Goal: Task Accomplishment & Management: Manage account settings

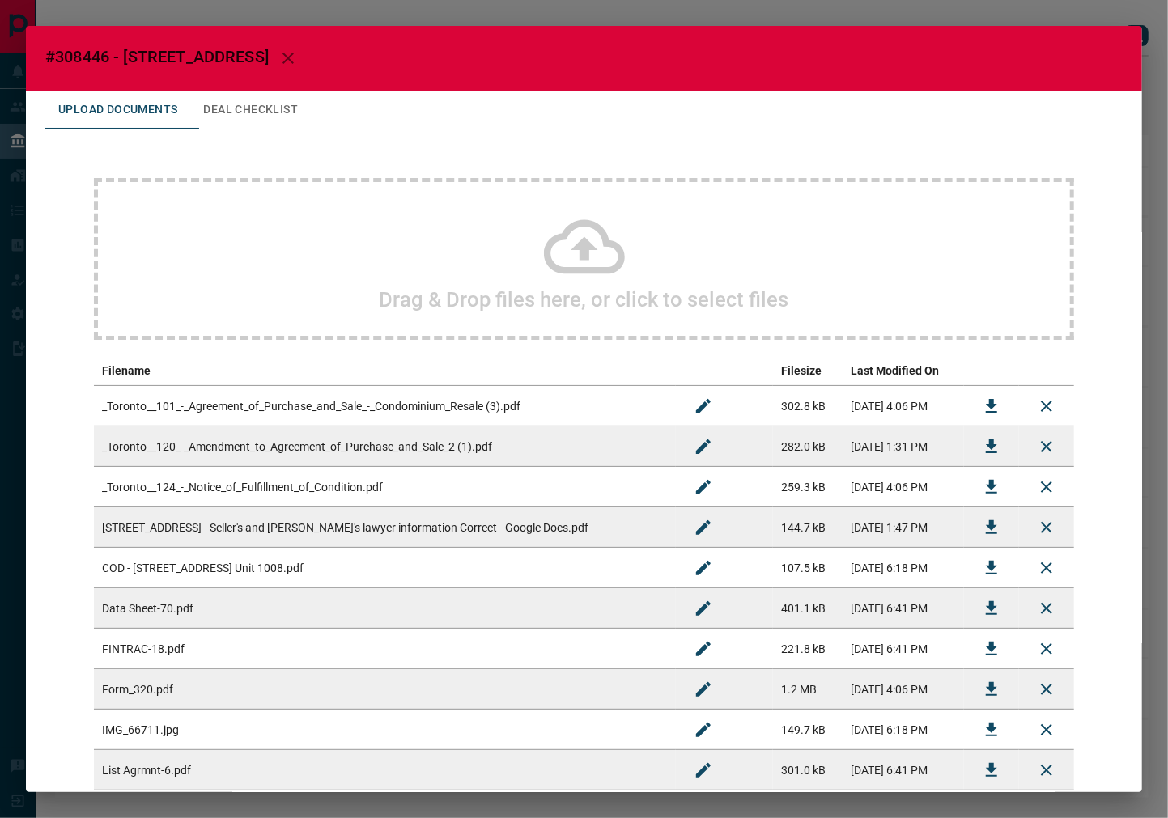
scroll to position [90, 0]
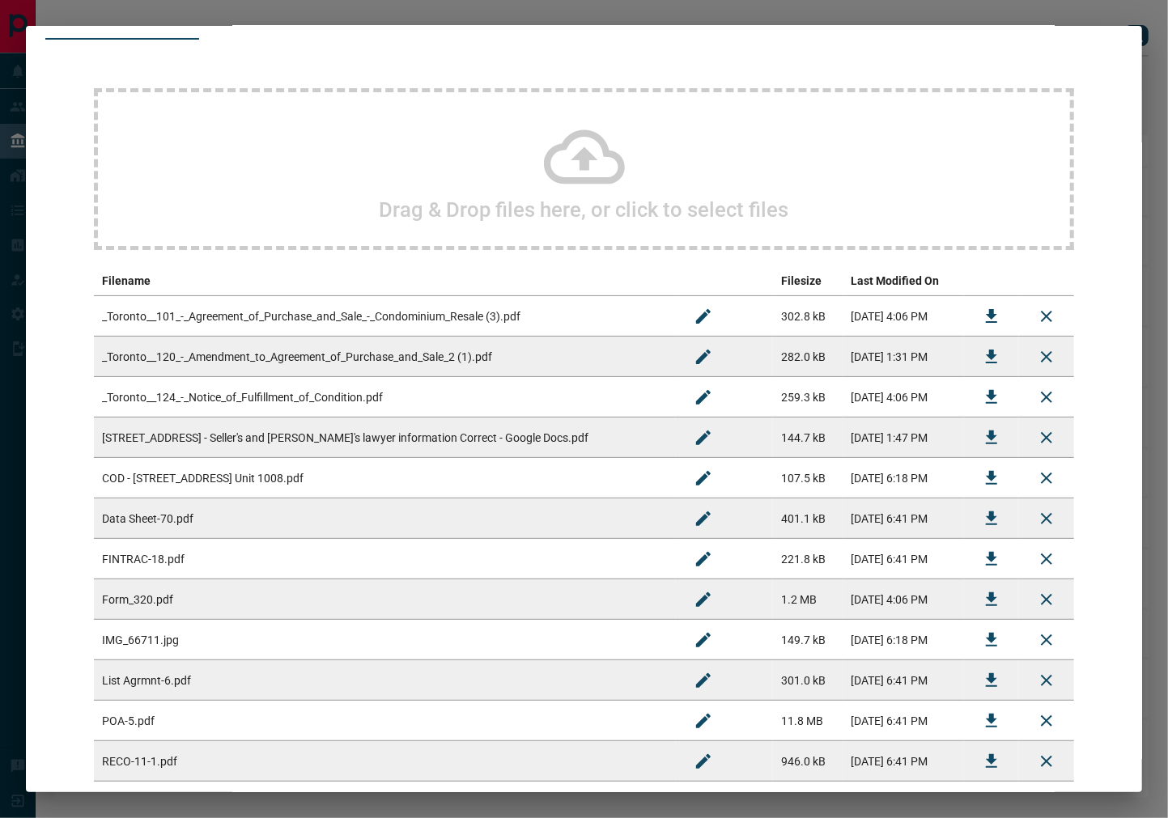
click at [982, 310] on icon "Download" at bounding box center [991, 316] width 19 height 19
click at [988, 357] on button "Download" at bounding box center [991, 357] width 39 height 39
click at [982, 398] on icon "Download" at bounding box center [991, 397] width 19 height 19
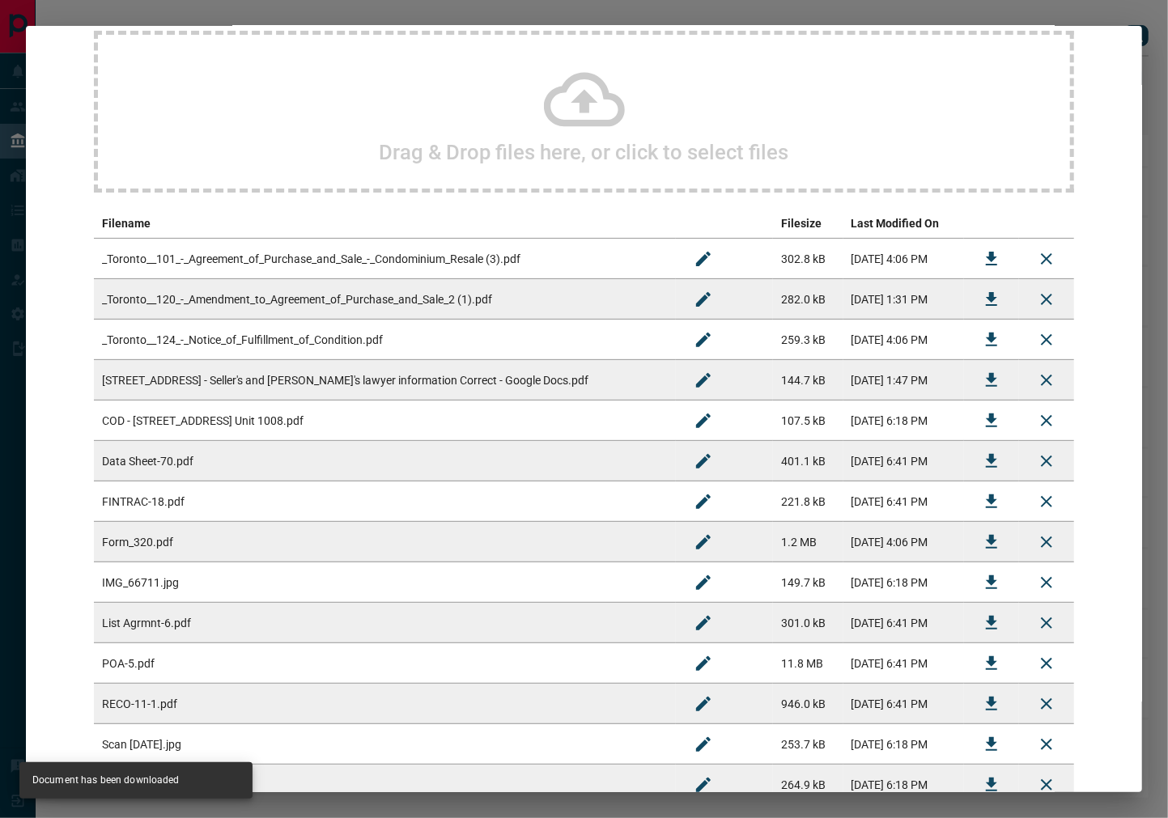
scroll to position [180, 0]
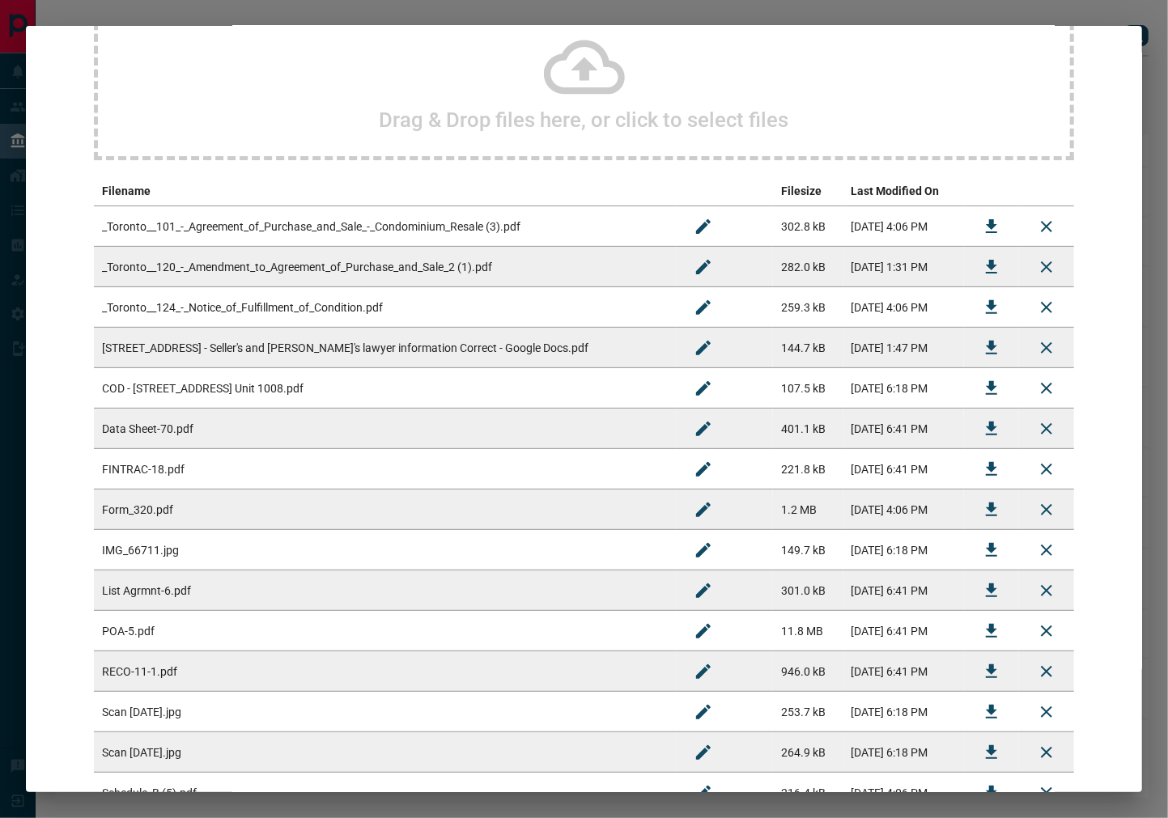
click at [982, 389] on icon "Download" at bounding box center [991, 388] width 19 height 19
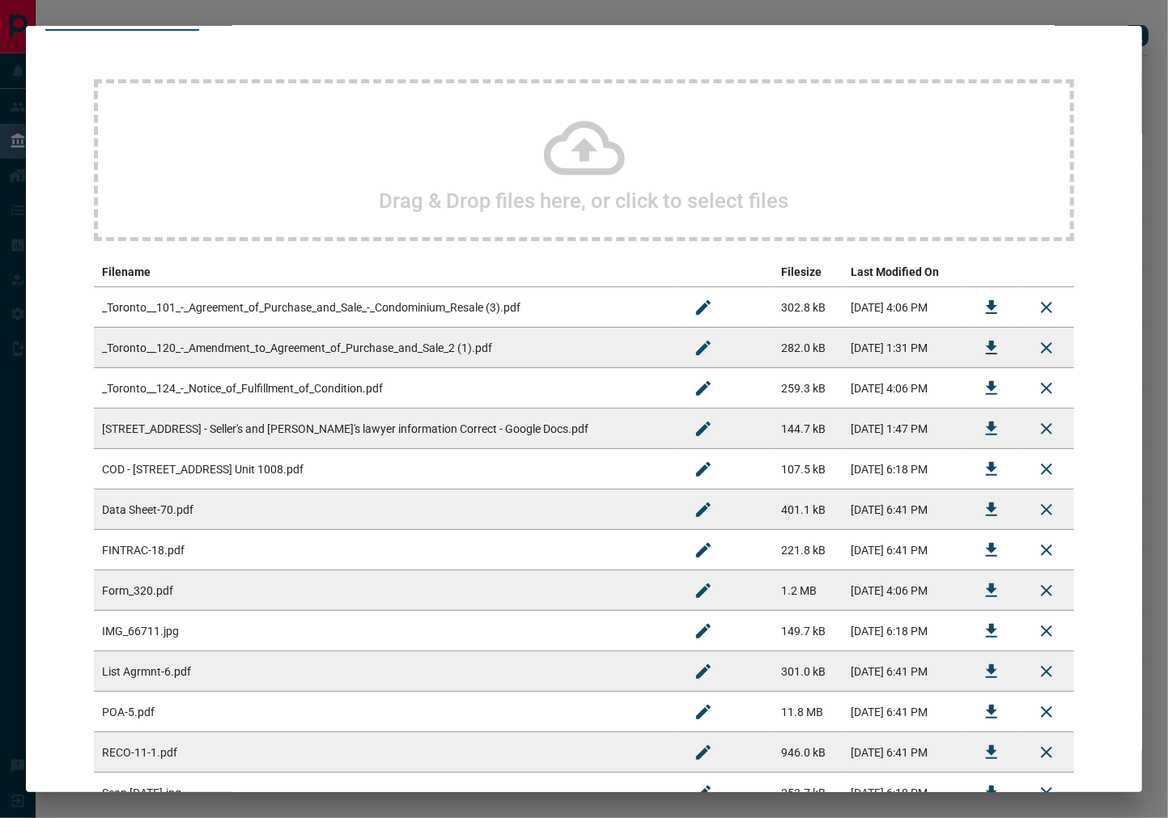
scroll to position [0, 0]
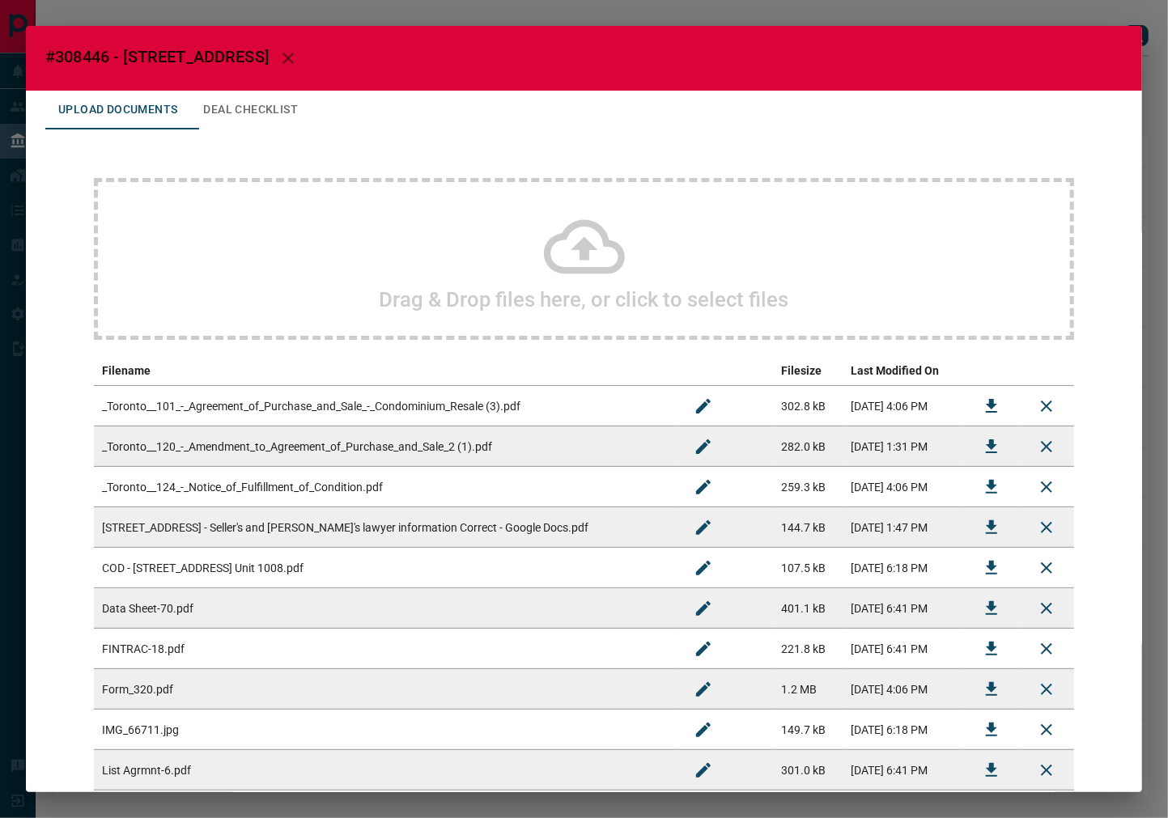
click at [274, 100] on button "Deal Checklist" at bounding box center [250, 110] width 121 height 39
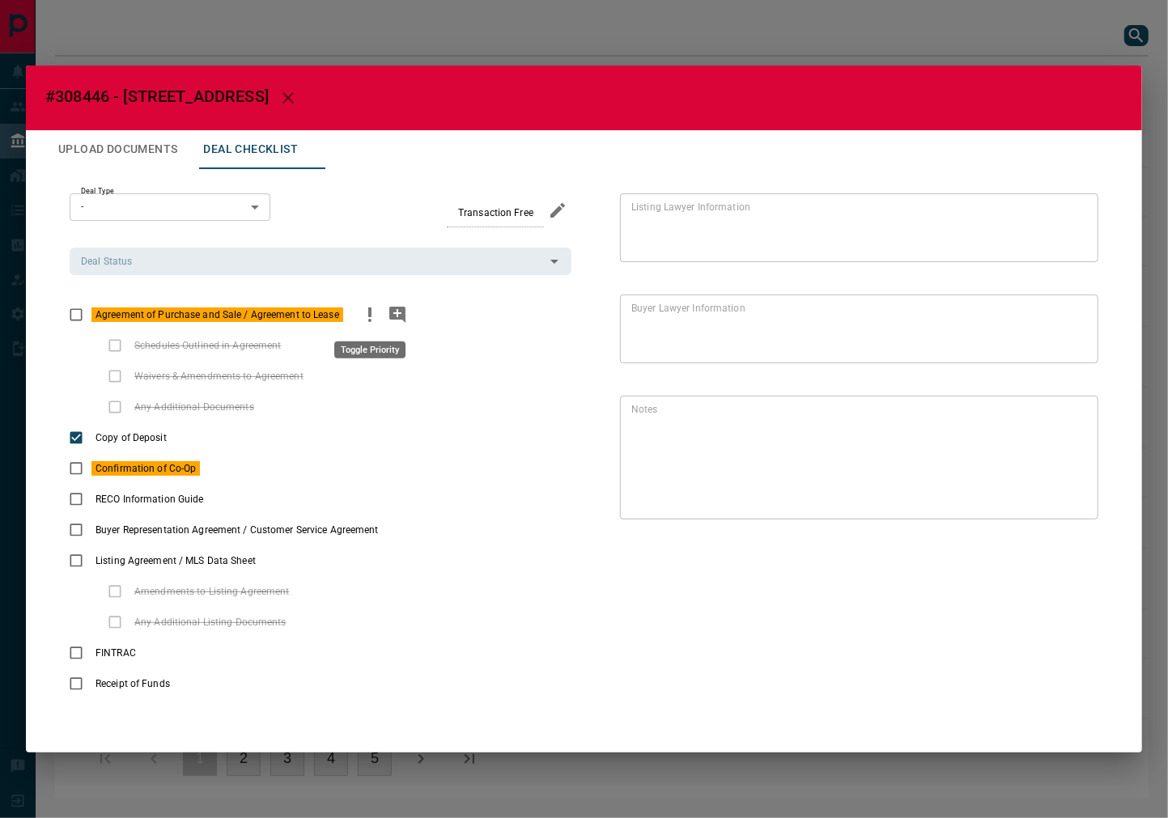
click at [369, 314] on icon "priority" at bounding box center [369, 313] width 3 height 10
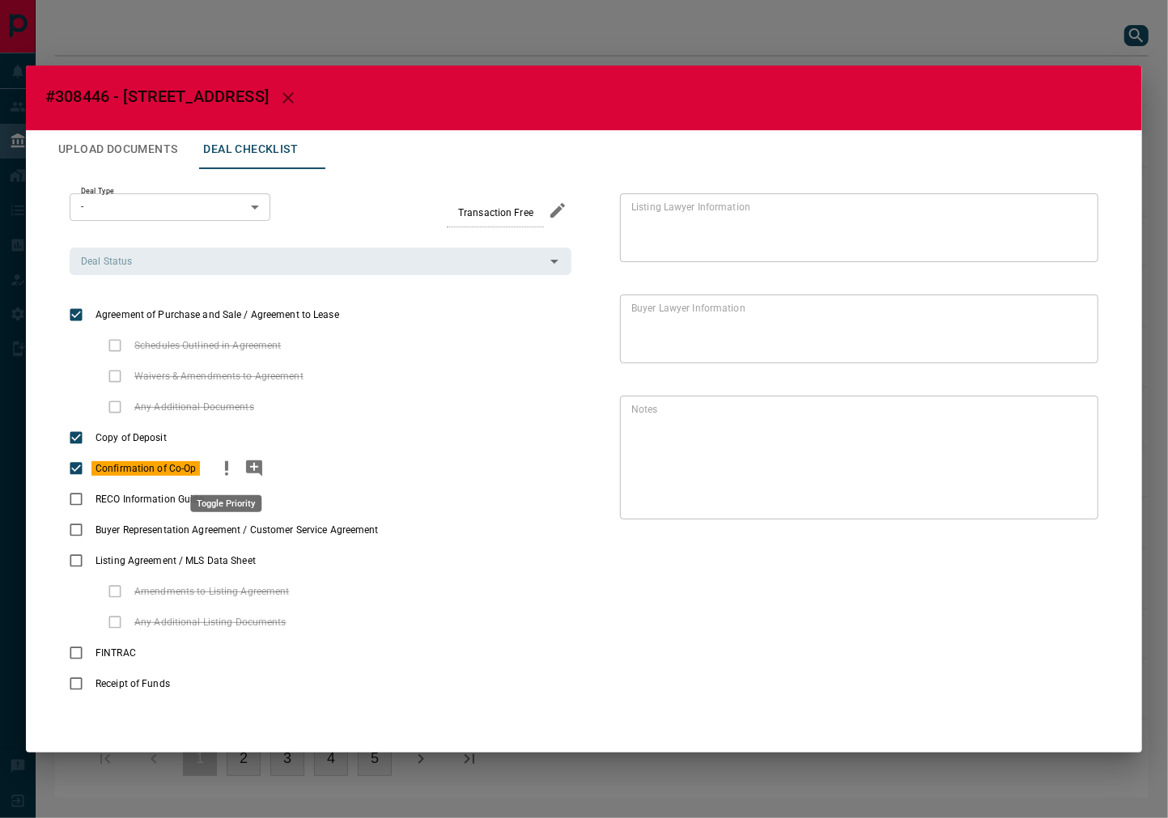
click at [225, 470] on icon "priority" at bounding box center [226, 466] width 3 height 10
click at [158, 280] on div "Deal Type - * ​ Transaction Free Deal Status Deal Status Agreement of Purchase …" at bounding box center [321, 446] width 502 height 507
click at [171, 261] on input "Deal Status" at bounding box center [306, 262] width 465 height 18
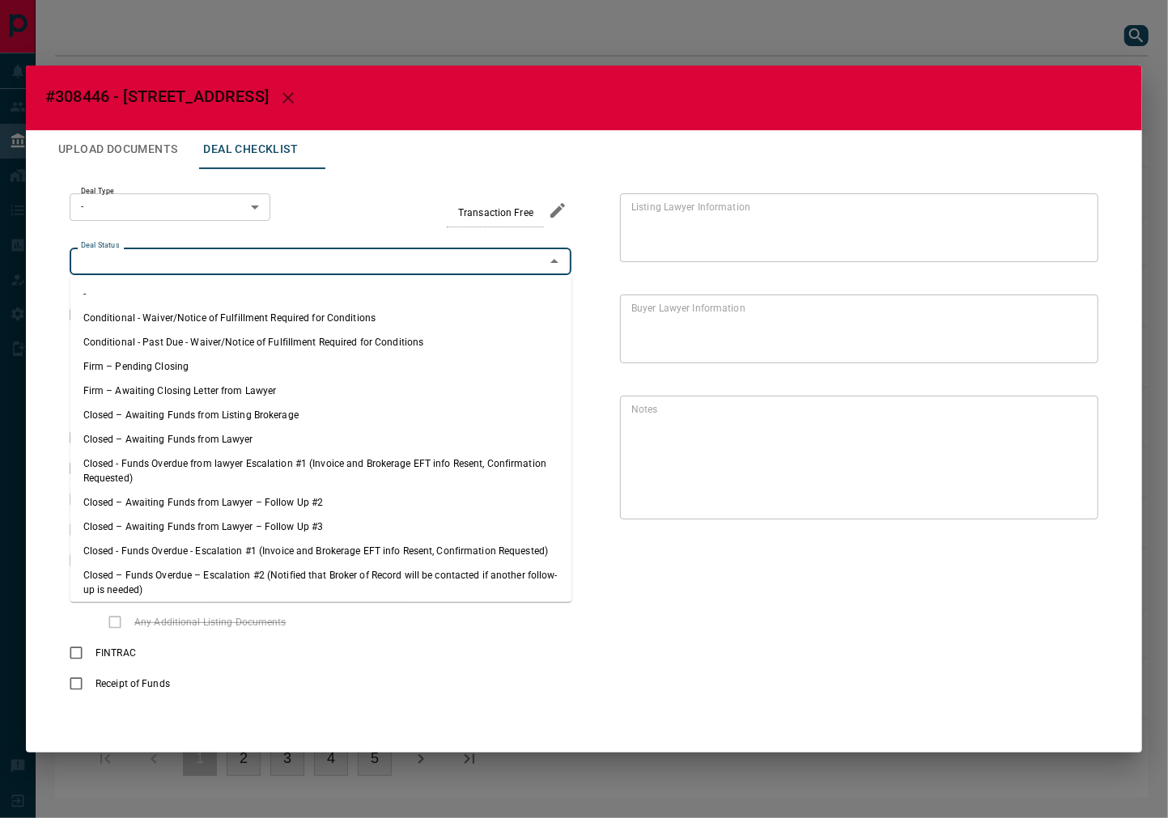
click at [152, 362] on li "Firm – Pending Closing" at bounding box center [321, 367] width 502 height 24
type input "**********"
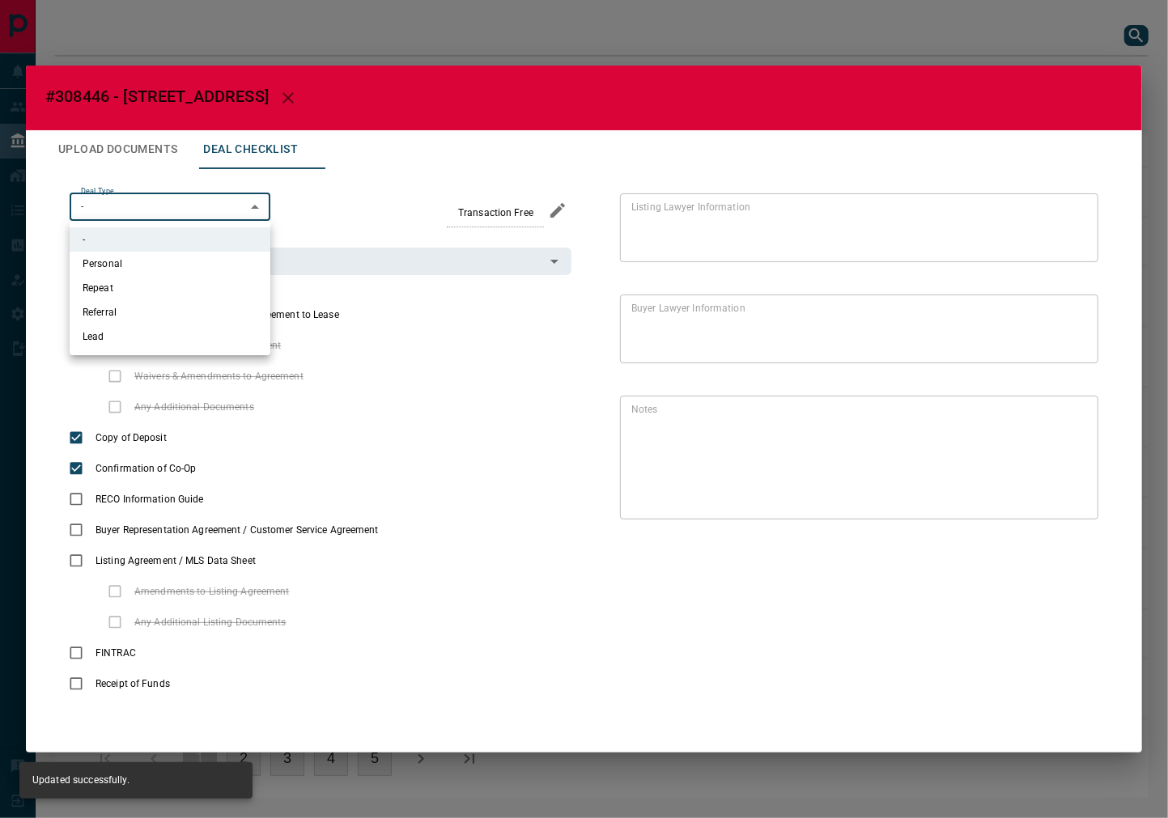
click at [163, 214] on body "Lead Transfers Leads Deals Listings Campaigns Quota Rules Agent Quotas Admin Mo…" at bounding box center [584, 407] width 1168 height 814
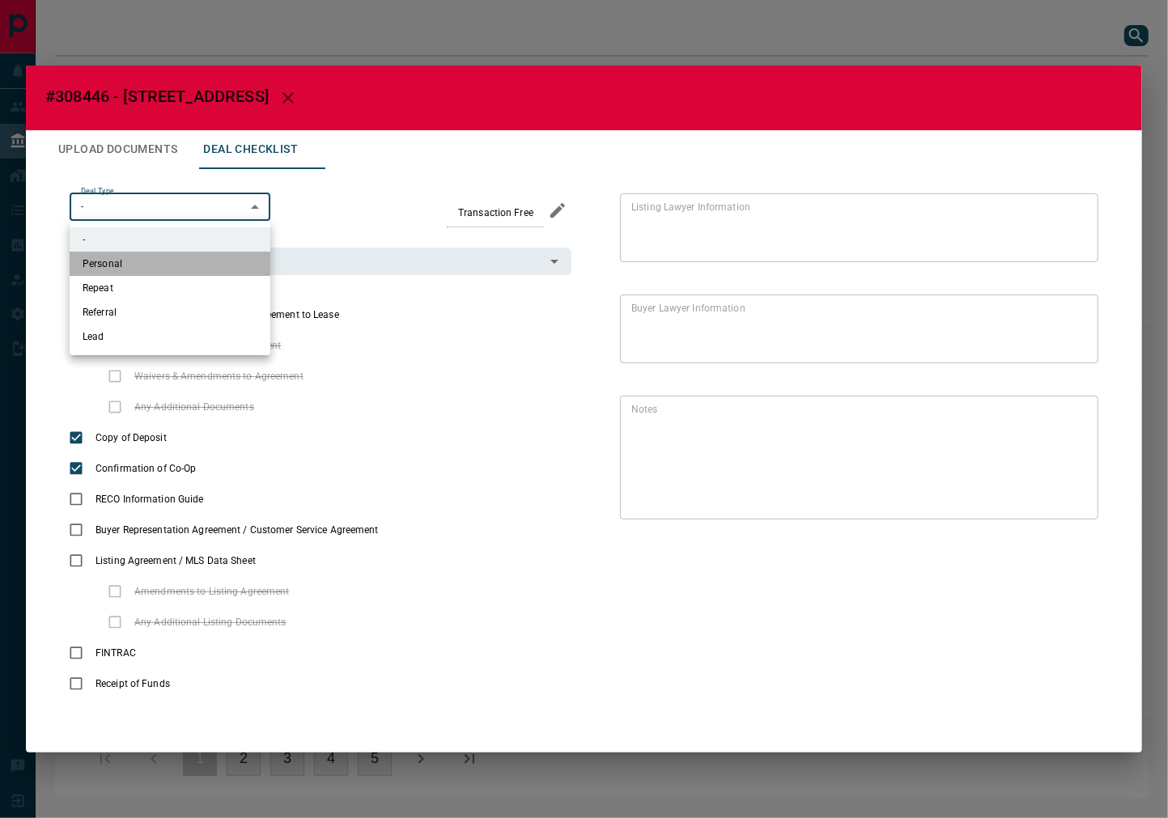
click at [125, 262] on li "Personal" at bounding box center [170, 264] width 201 height 24
type input "*"
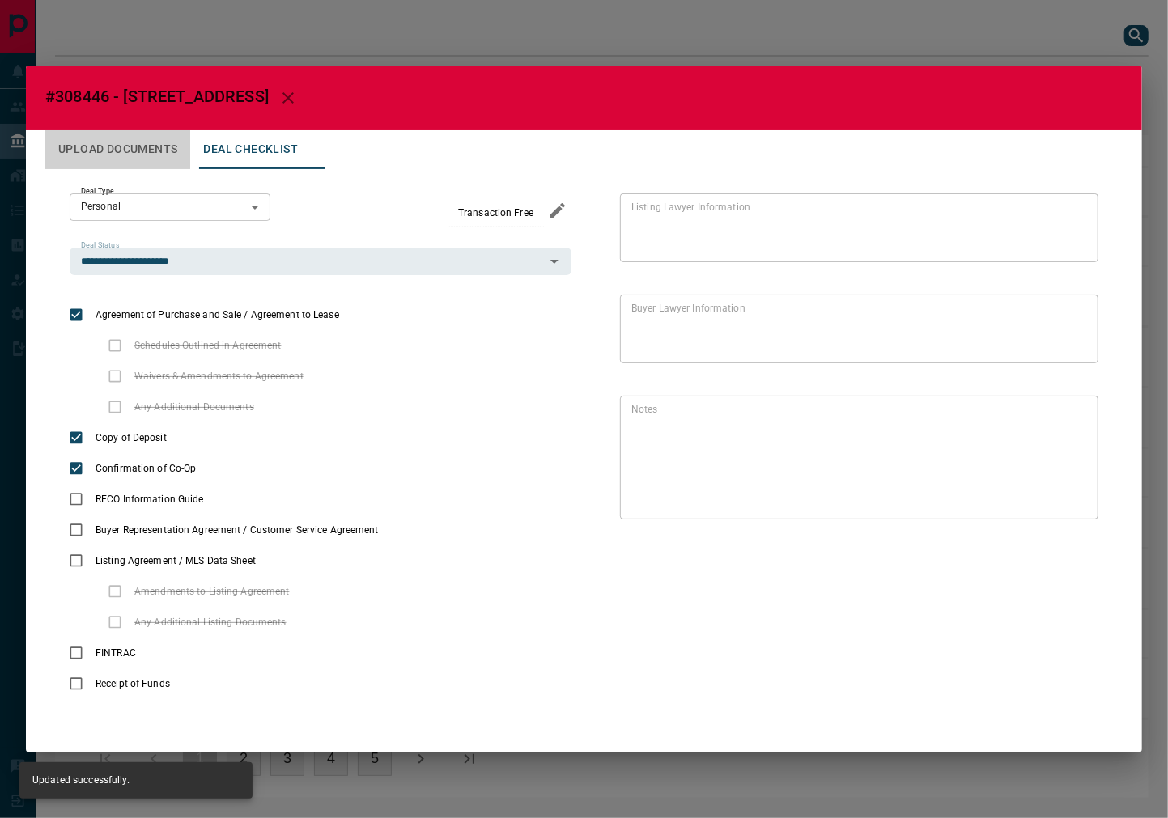
click at [130, 133] on button "Upload Documents" at bounding box center [117, 149] width 145 height 39
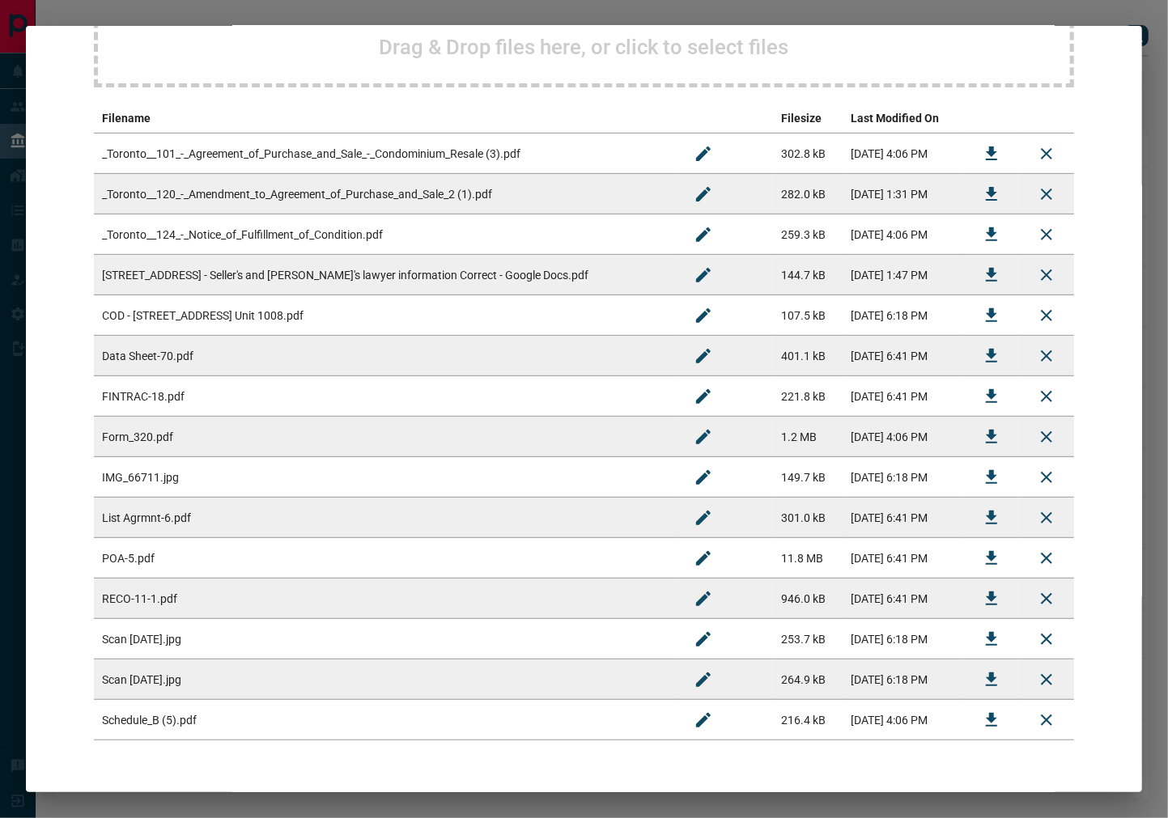
scroll to position [270, 0]
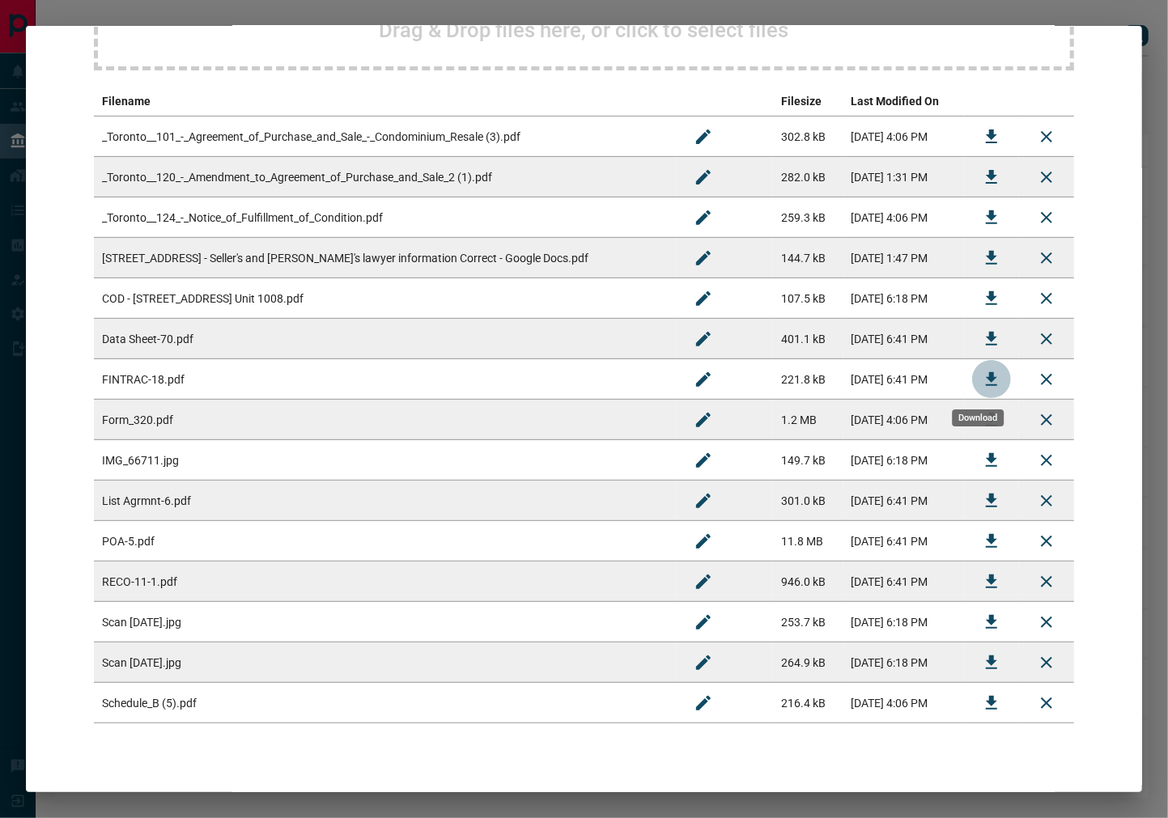
click at [982, 380] on icon "Download" at bounding box center [991, 379] width 19 height 19
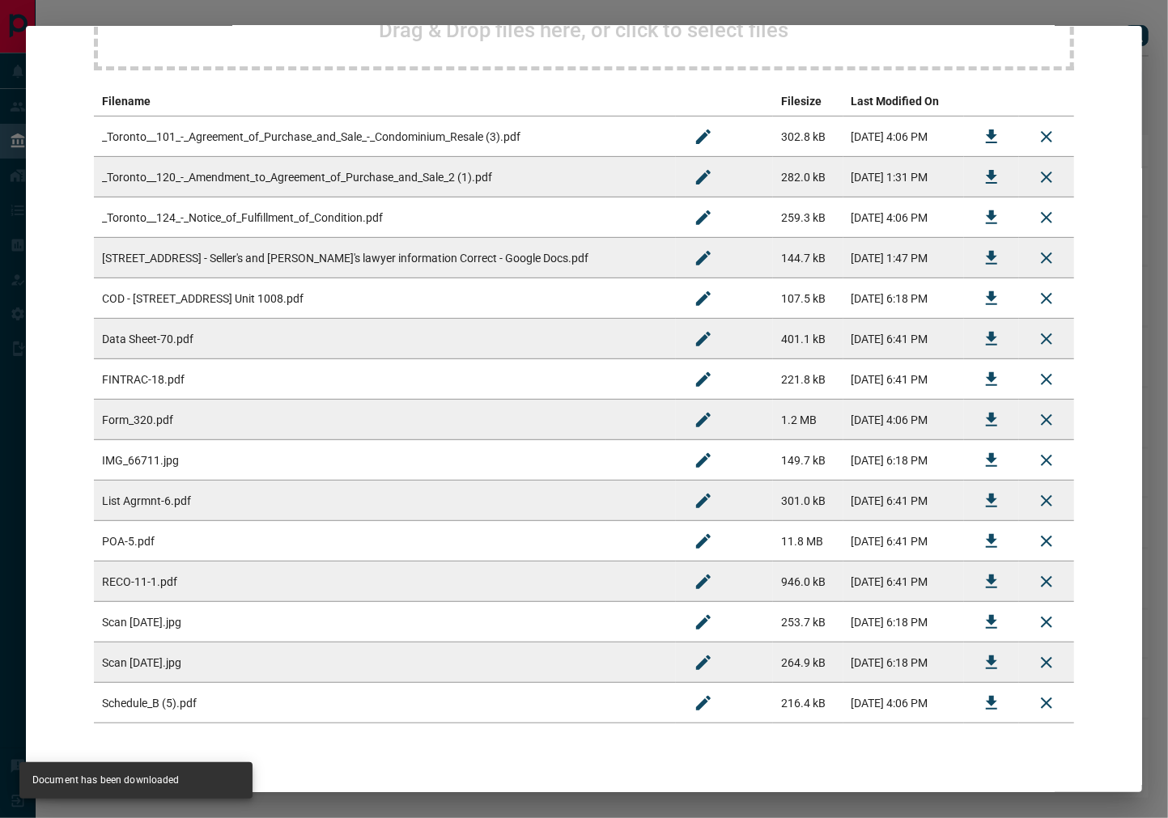
click at [986, 707] on icon "Download" at bounding box center [991, 703] width 11 height 14
click at [982, 544] on icon "Download" at bounding box center [991, 541] width 19 height 19
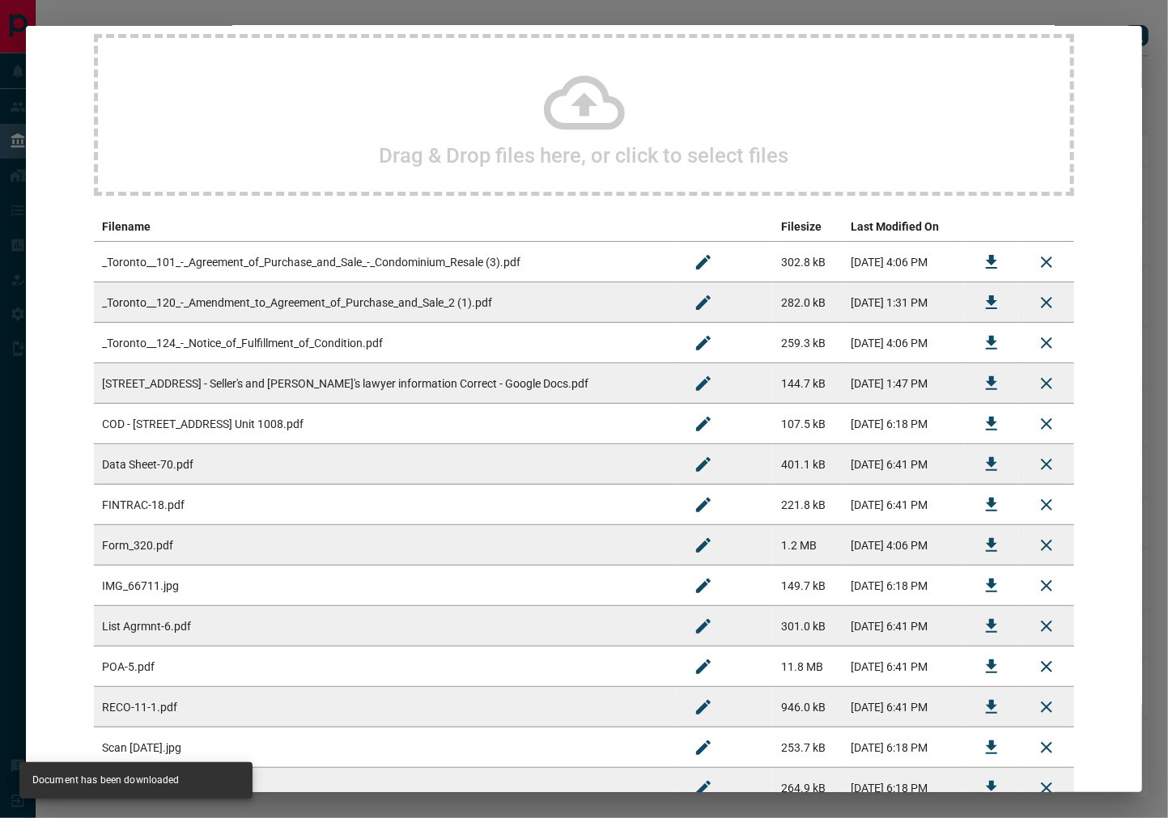
scroll to position [0, 0]
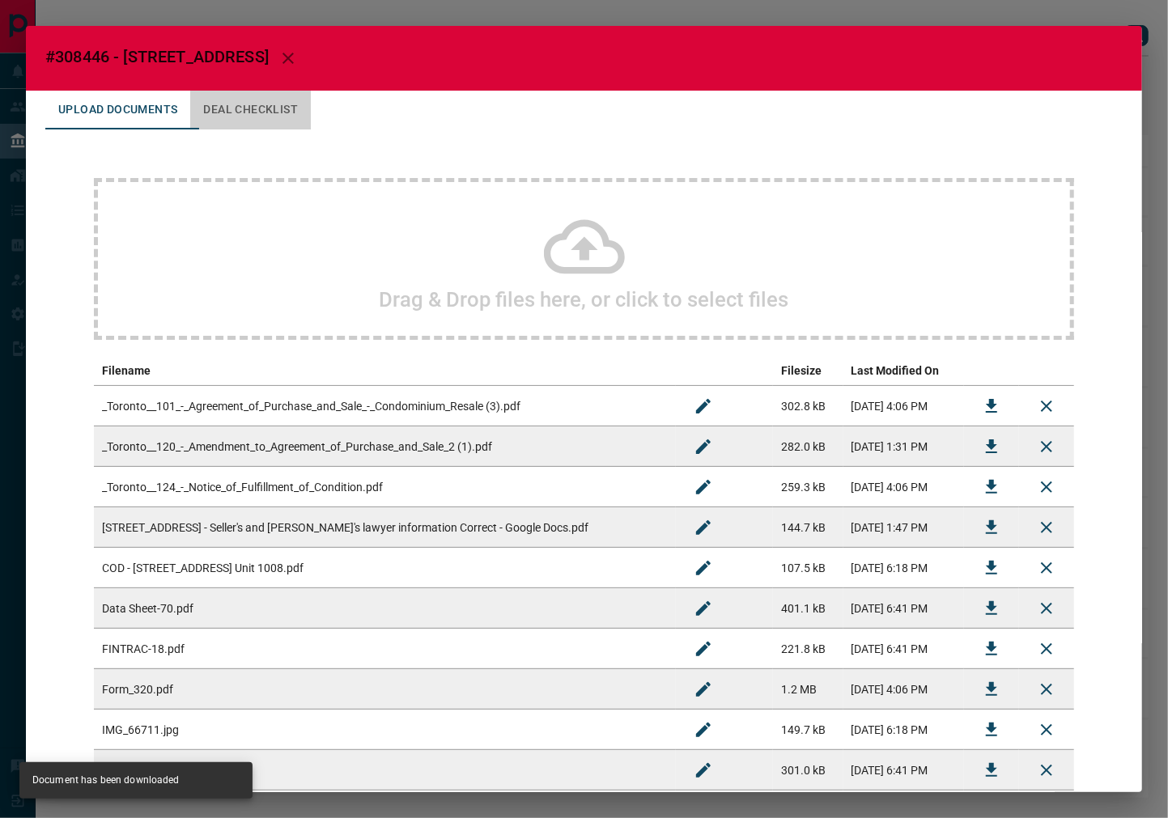
click at [252, 113] on button "Deal Checklist" at bounding box center [250, 110] width 121 height 39
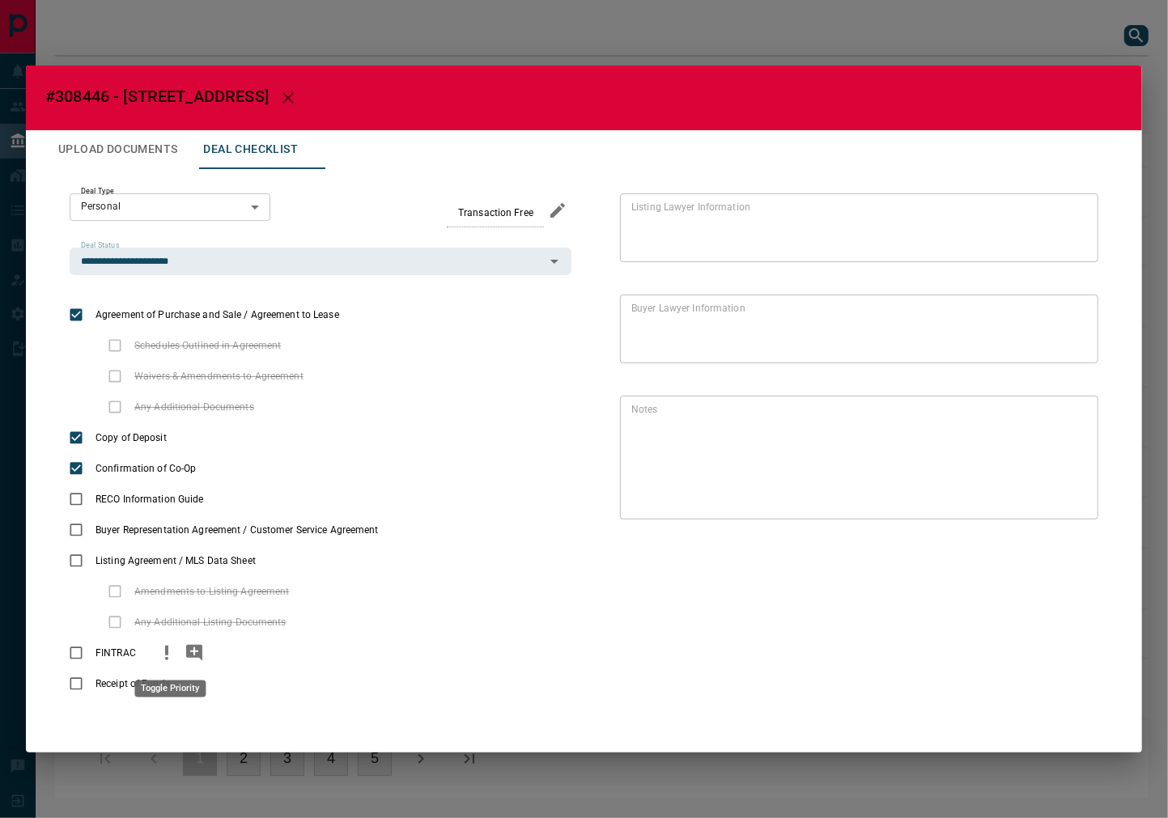
click at [172, 657] on icon "priority" at bounding box center [166, 652] width 19 height 19
click at [189, 657] on icon "add note" at bounding box center [194, 653] width 16 height 16
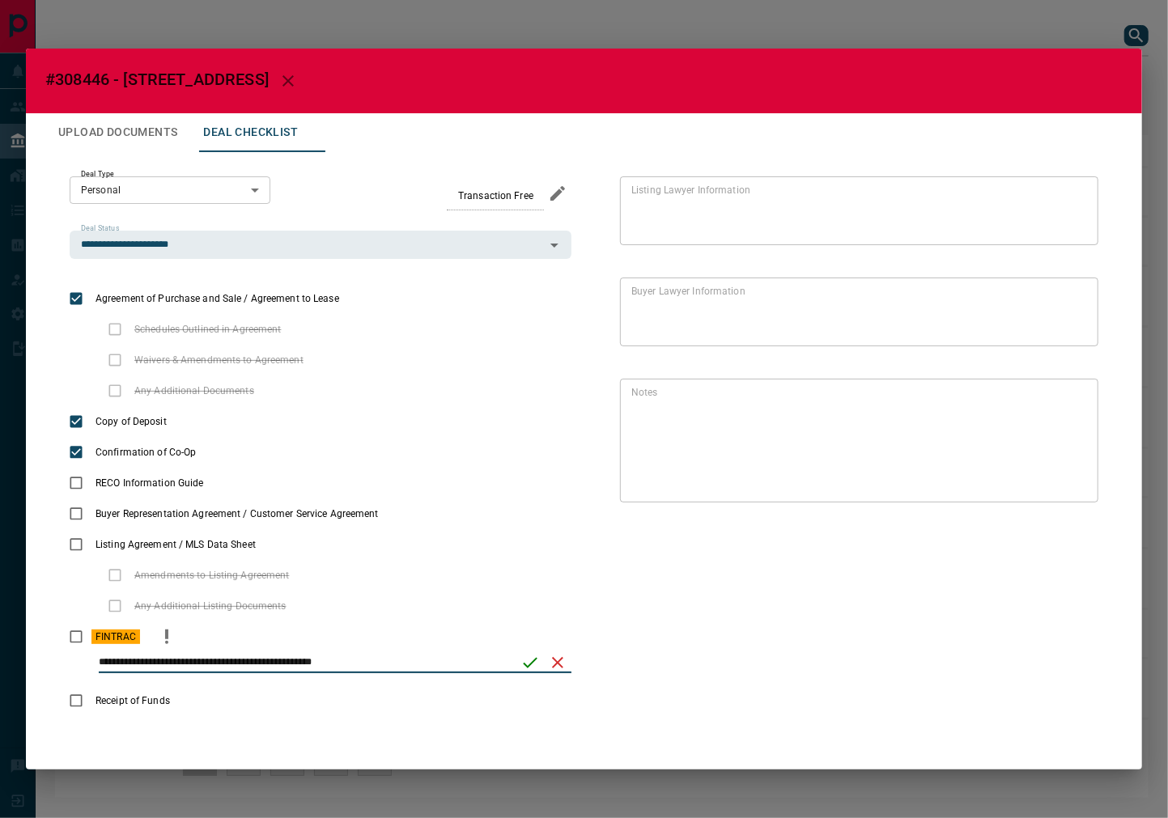
type input "**********"
click at [529, 664] on icon "save" at bounding box center [529, 662] width 19 height 19
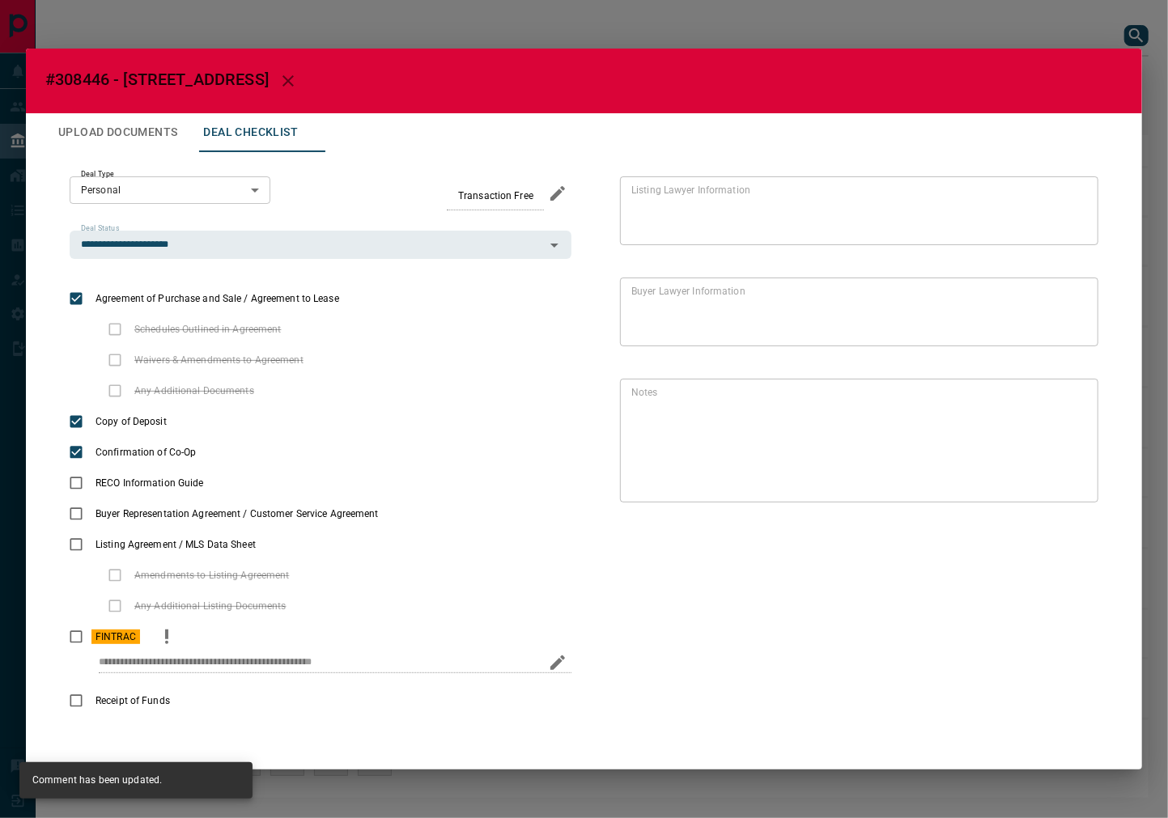
click at [91, 126] on button "Upload Documents" at bounding box center [117, 132] width 145 height 39
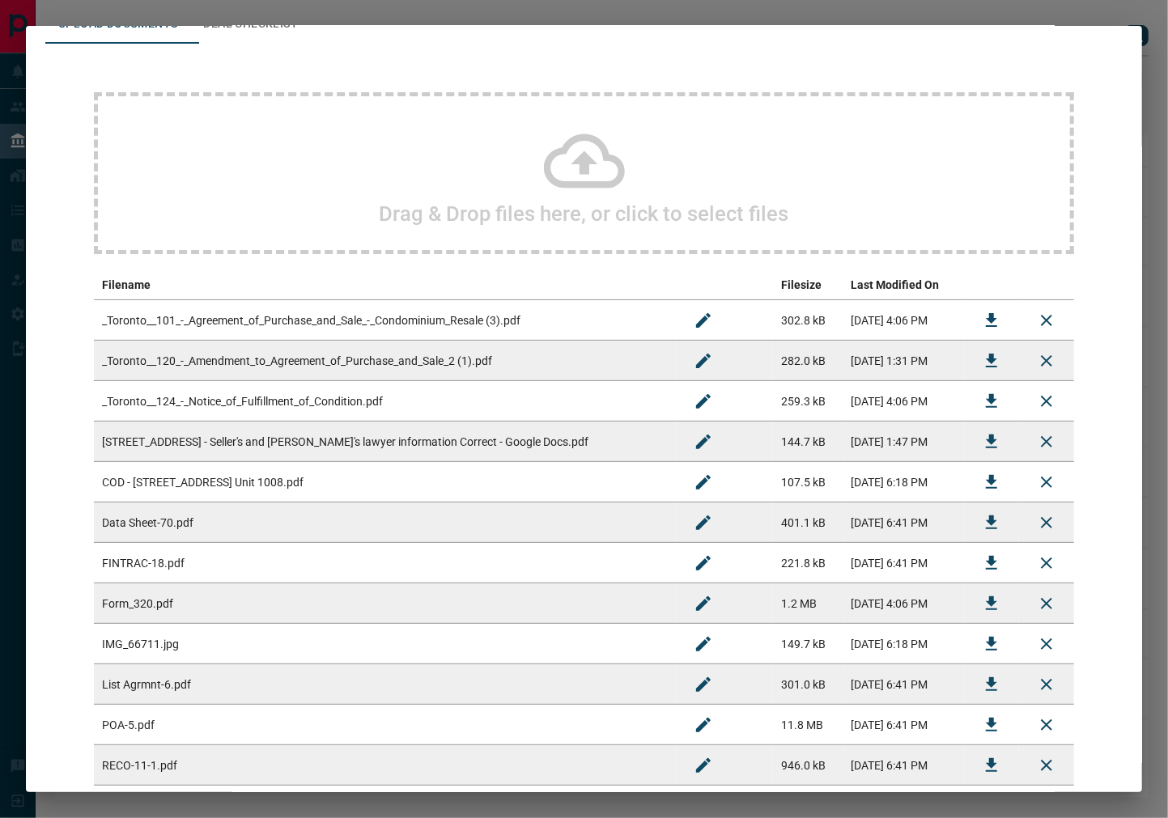
scroll to position [180, 0]
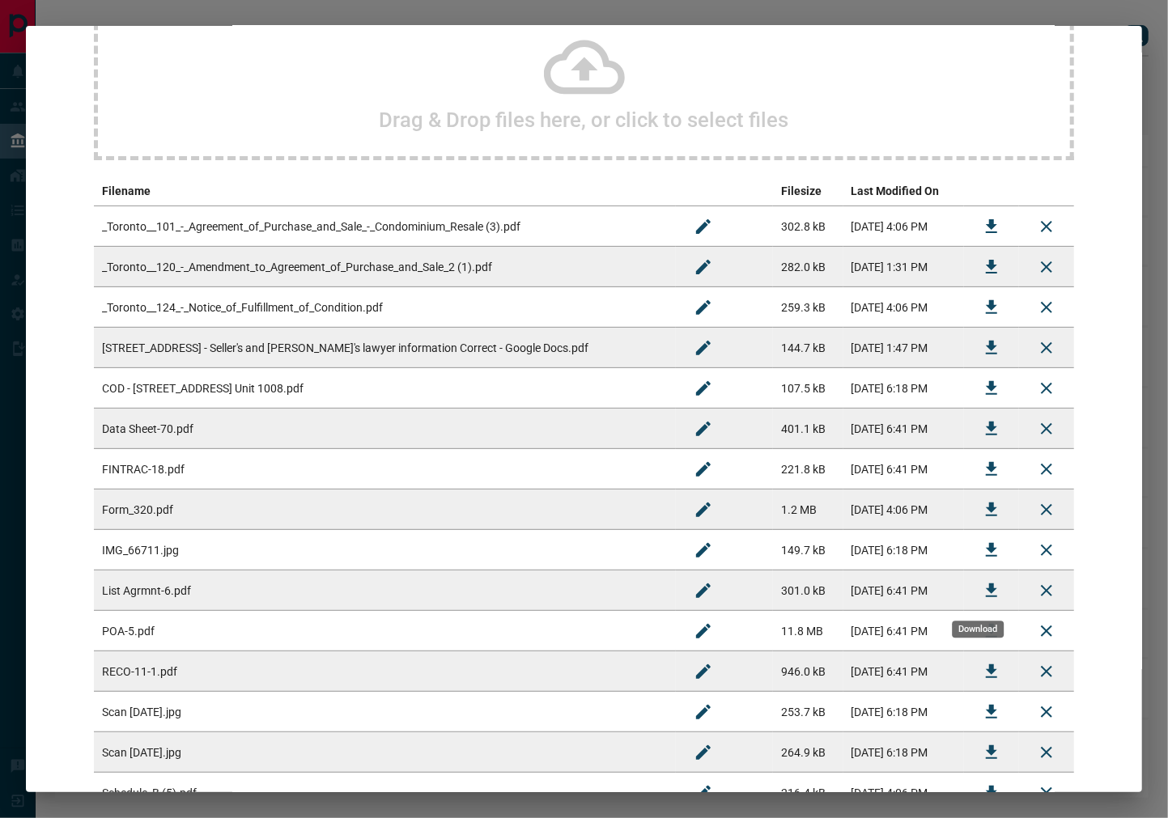
click at [992, 586] on button "Download" at bounding box center [991, 590] width 39 height 39
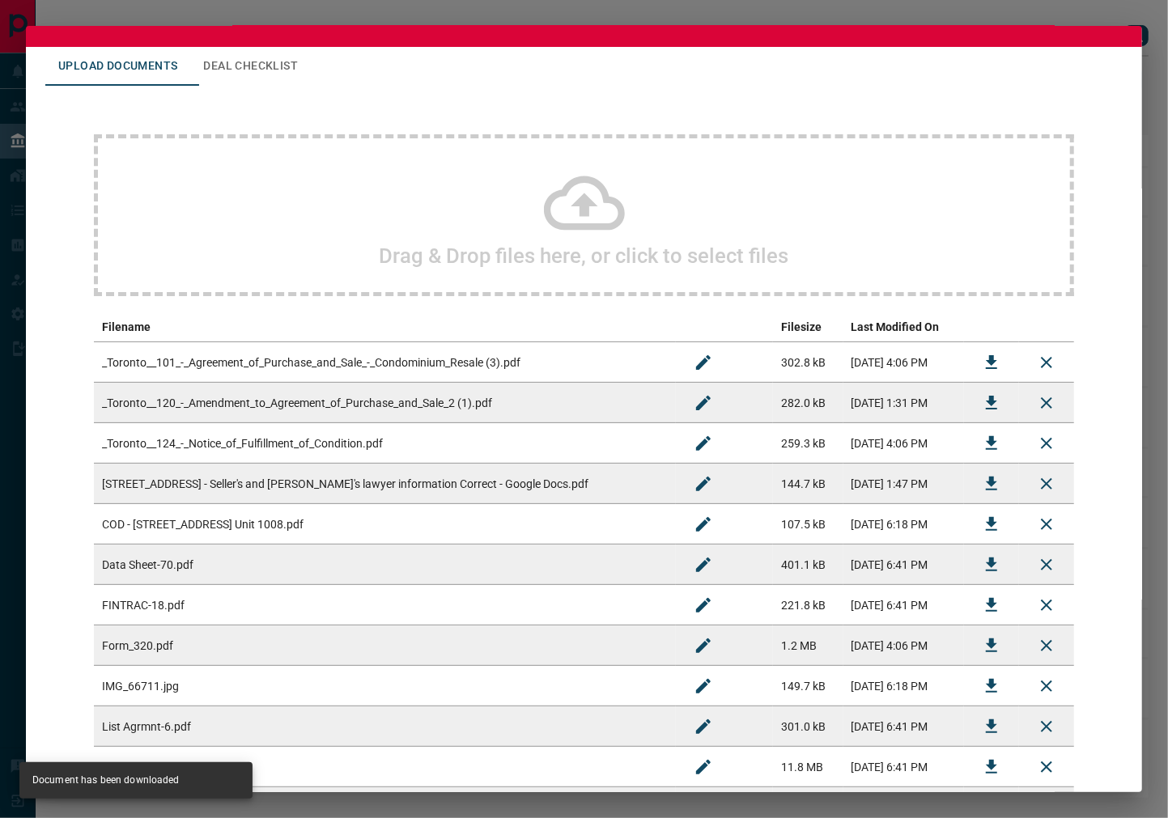
scroll to position [0, 0]
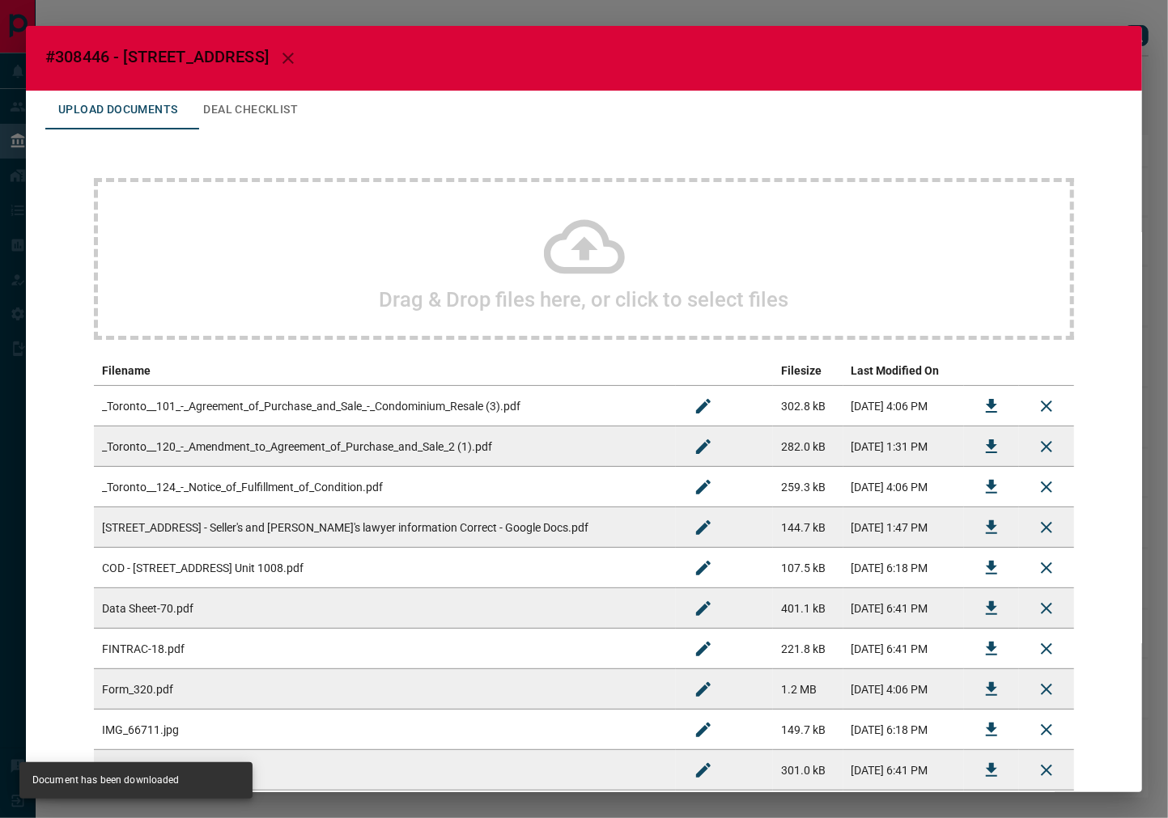
click at [275, 101] on button "Deal Checklist" at bounding box center [250, 110] width 121 height 39
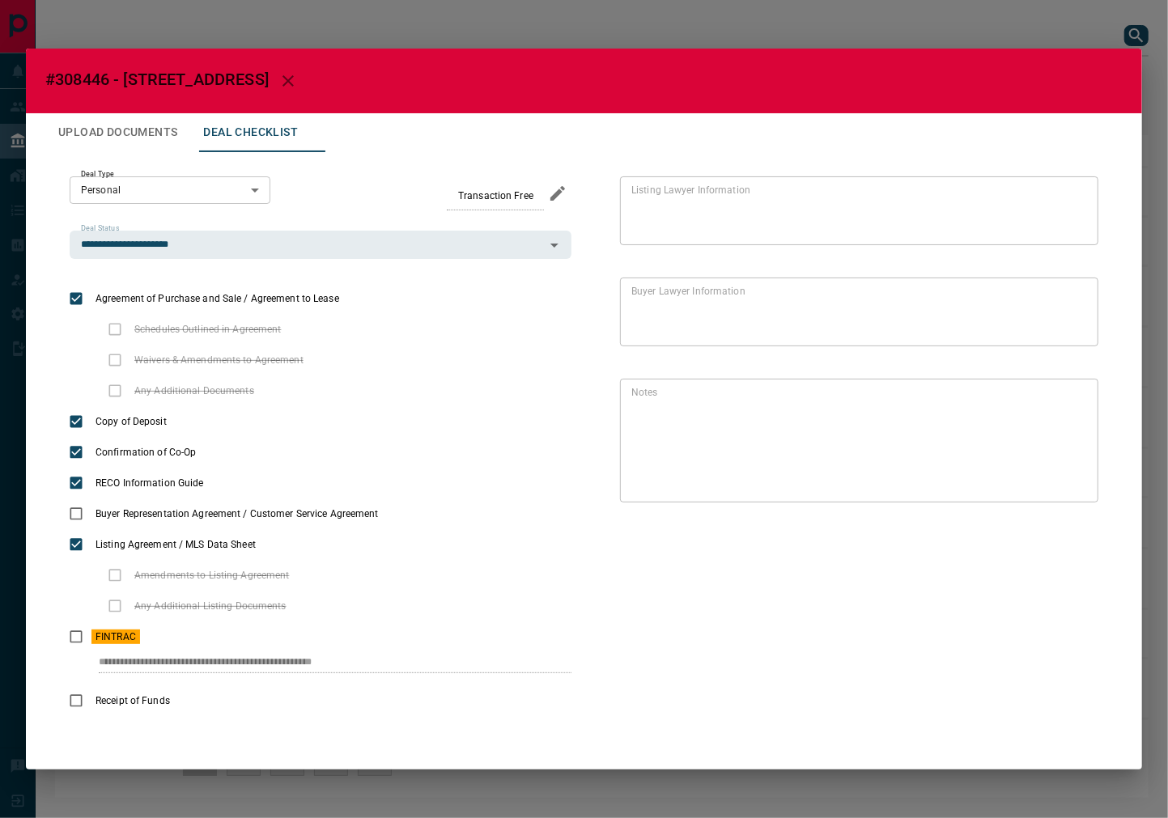
drag, startPoint x: 155, startPoint y: 118, endPoint x: 163, endPoint y: 120, distance: 8.3
click at [155, 119] on button "Upload Documents" at bounding box center [117, 132] width 145 height 39
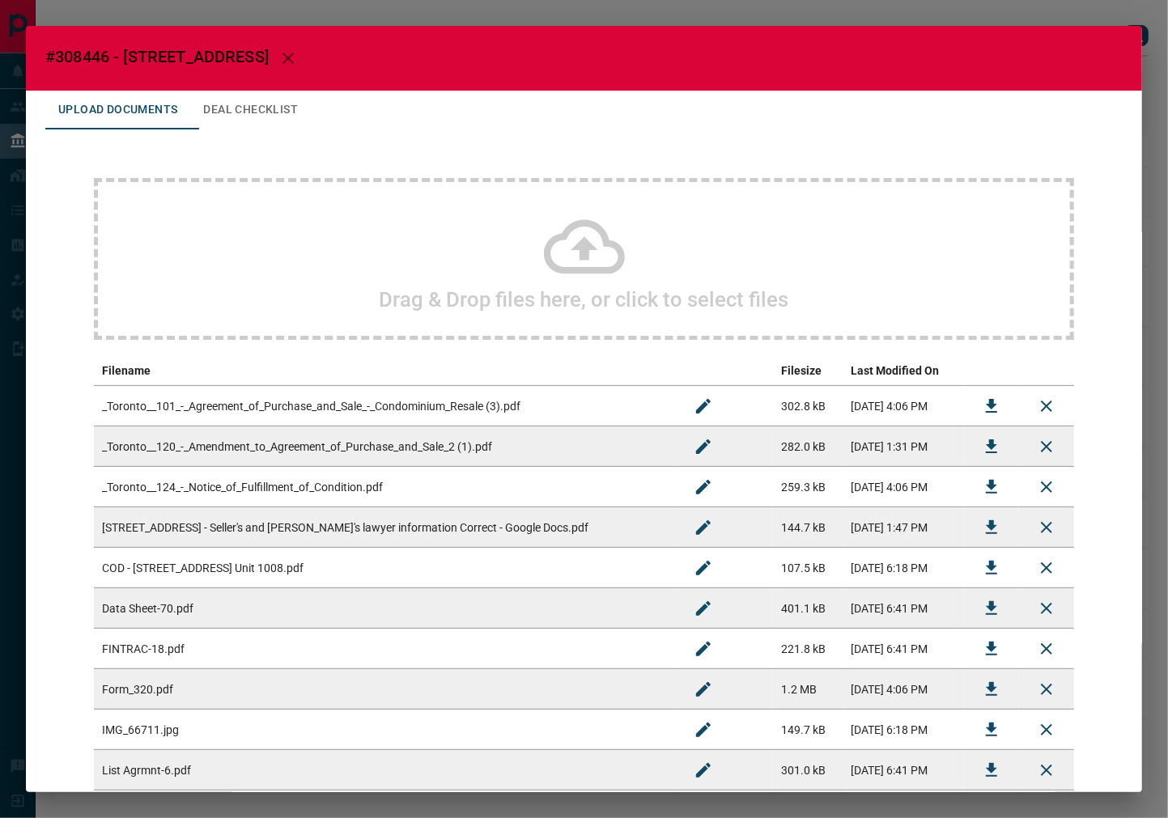
click at [285, 108] on button "Deal Checklist" at bounding box center [250, 110] width 121 height 39
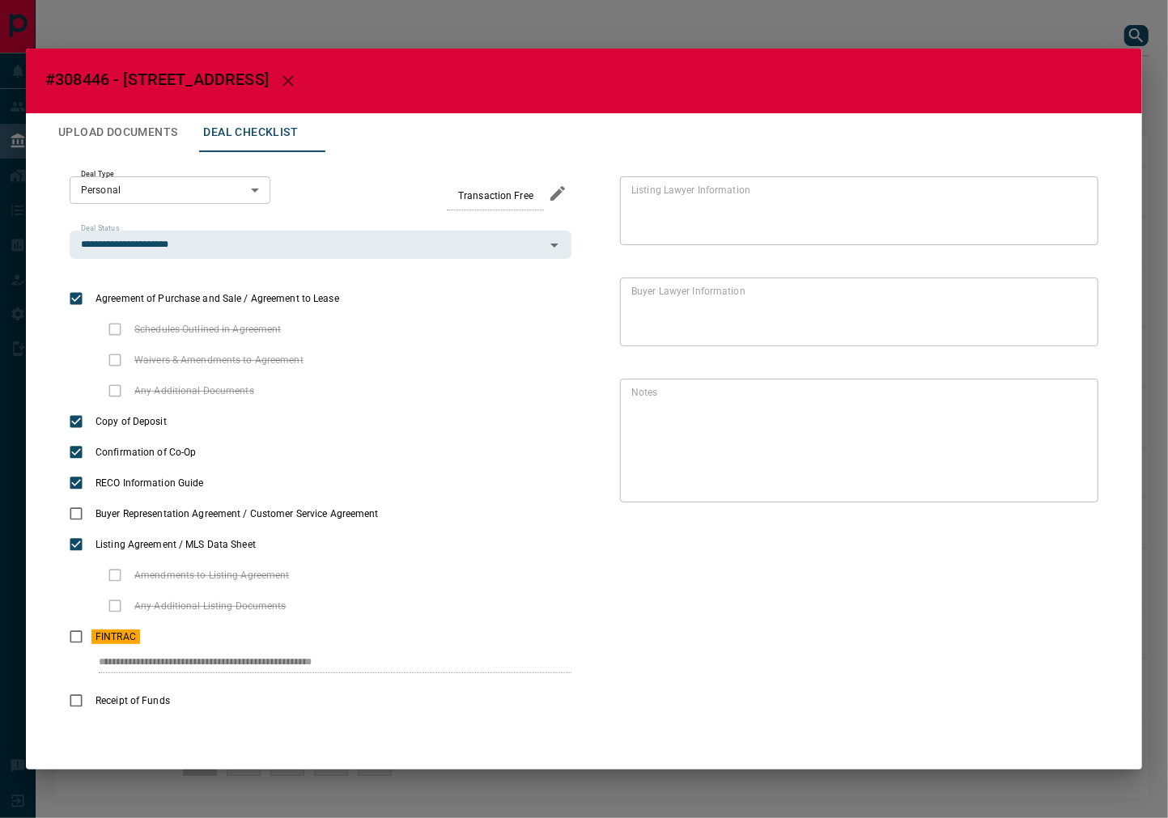
click at [130, 125] on button "Upload Documents" at bounding box center [117, 132] width 145 height 39
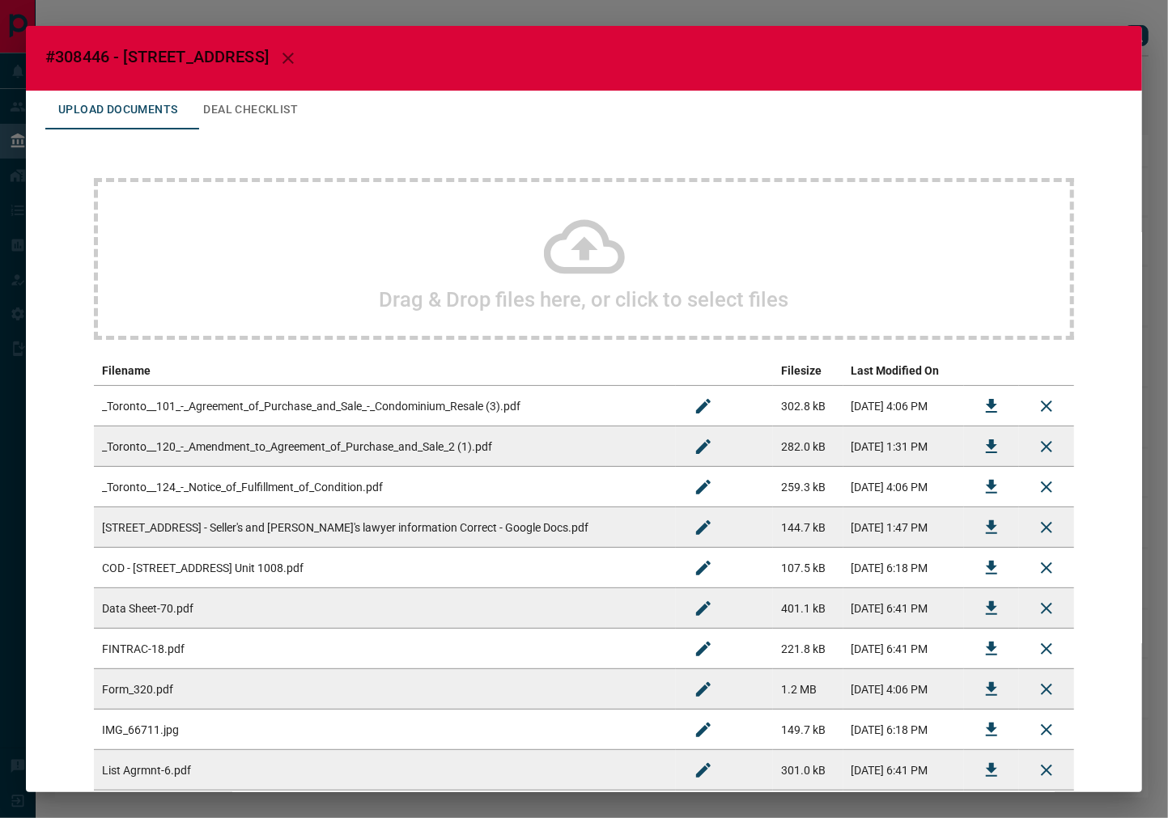
click at [230, 114] on button "Deal Checklist" at bounding box center [250, 110] width 121 height 39
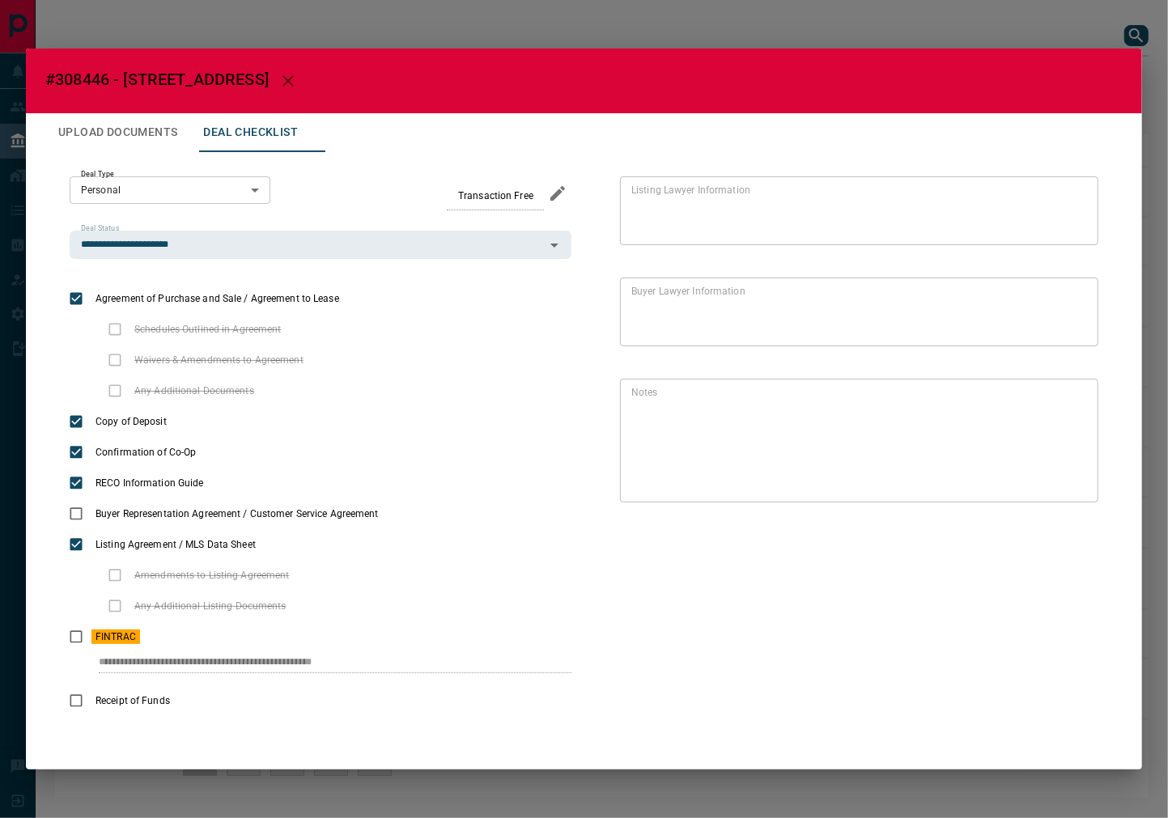
click at [155, 193] on body "Lead Transfers Leads Deals Listings Campaigns Quota Rules Agent Quotas Admin Mo…" at bounding box center [584, 407] width 1168 height 814
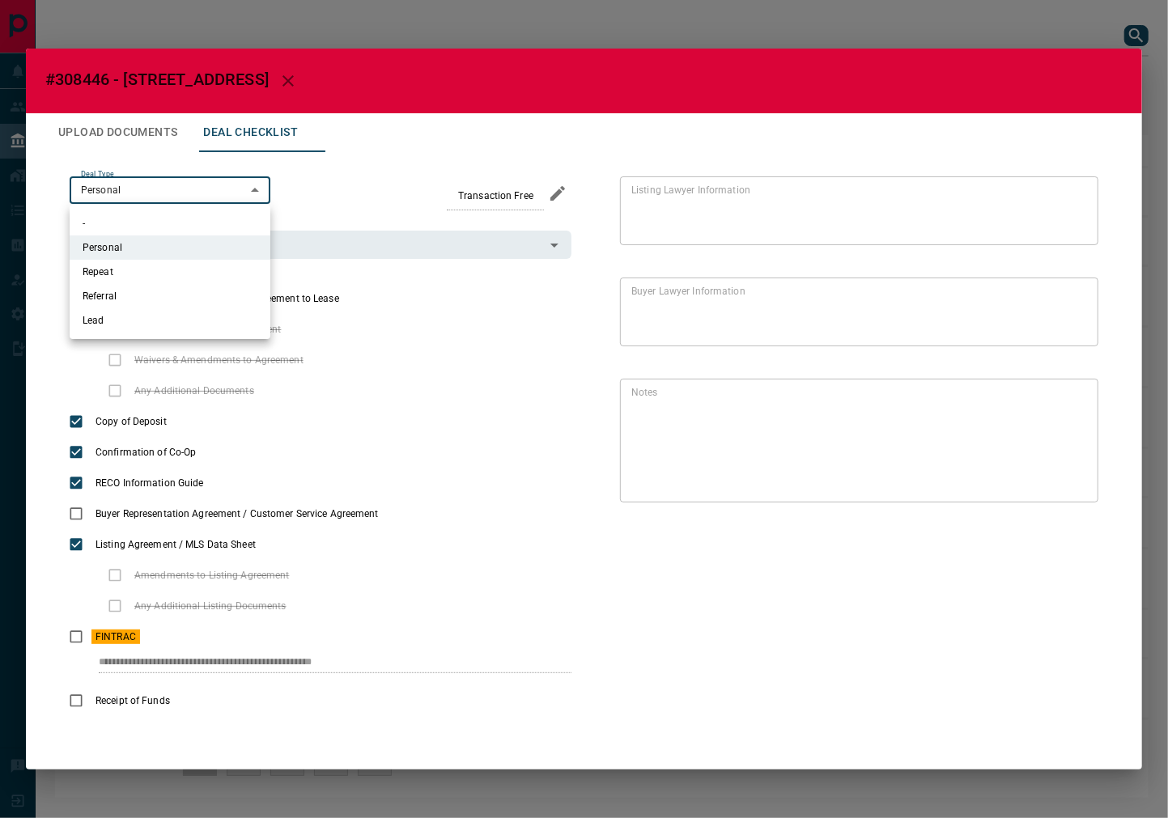
click at [163, 278] on li "Repeat" at bounding box center [170, 272] width 201 height 24
type input "*"
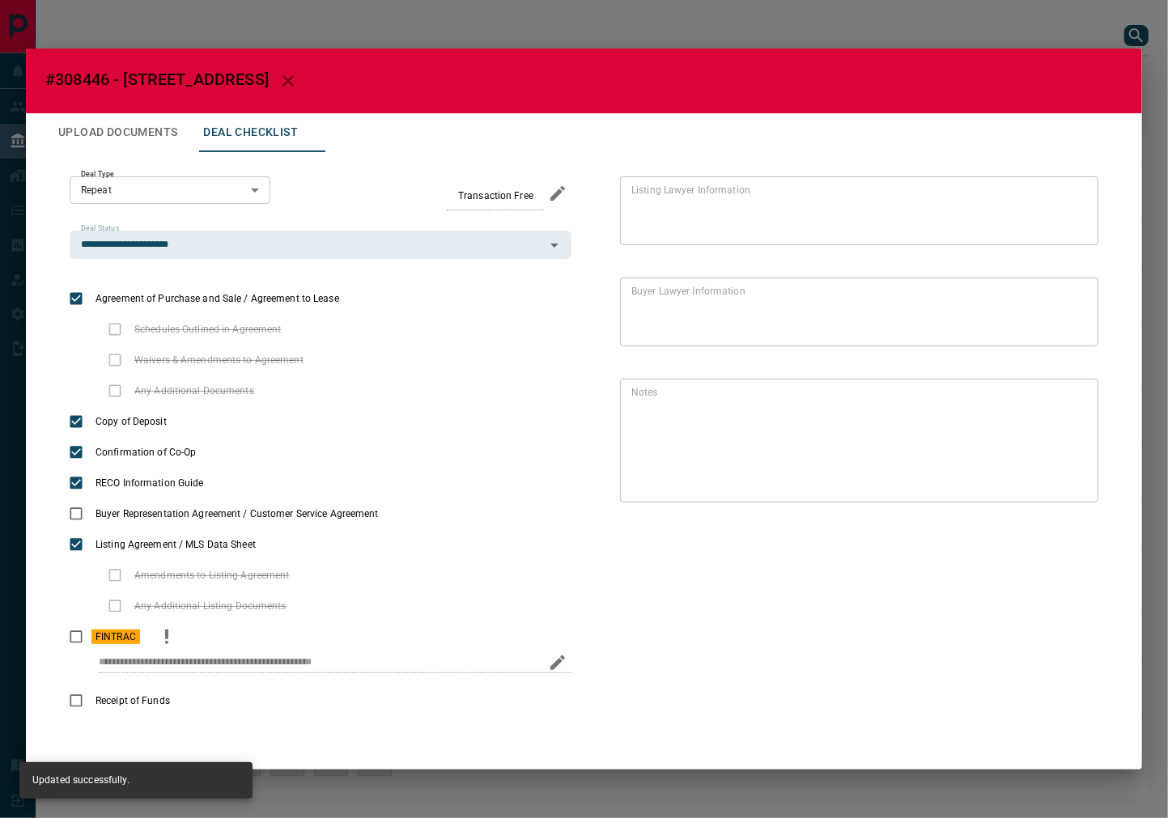
click at [491, 669] on div "**********" at bounding box center [321, 668] width 502 height 33
click at [168, 144] on button "Upload Documents" at bounding box center [117, 132] width 145 height 39
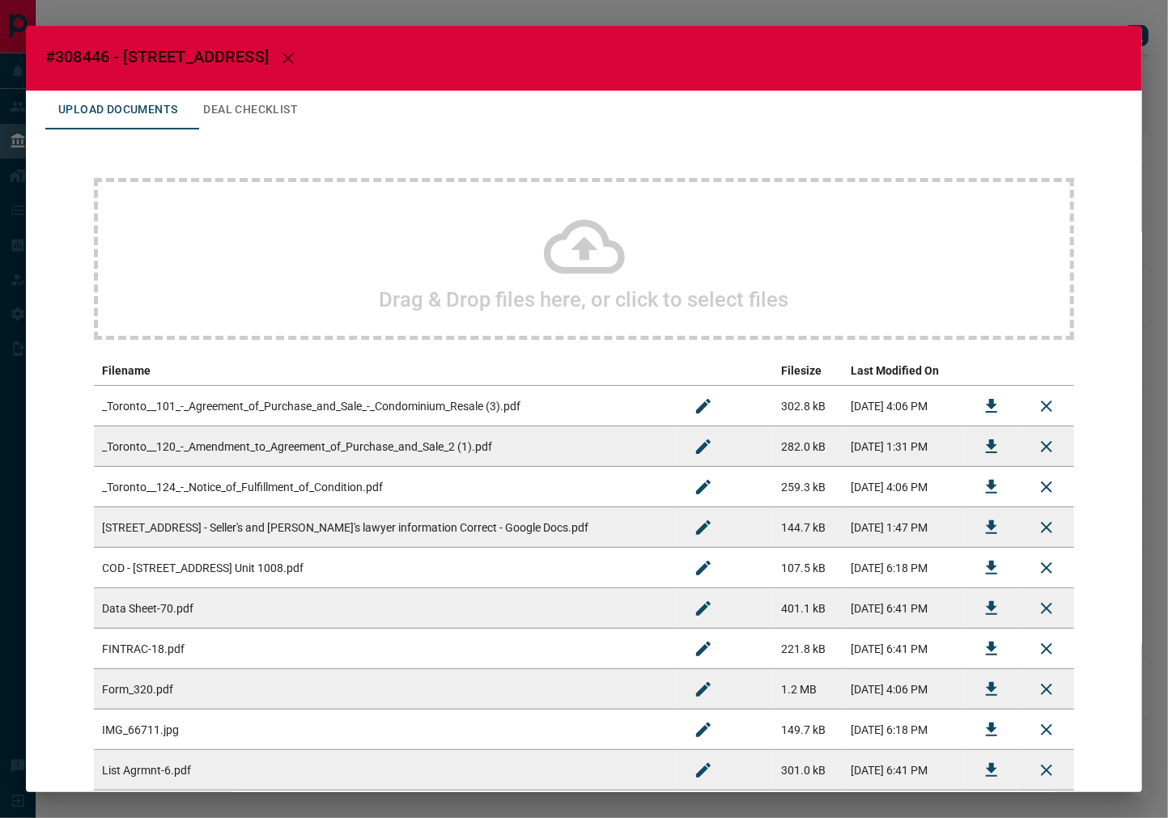
click at [297, 101] on button "Deal Checklist" at bounding box center [250, 110] width 121 height 39
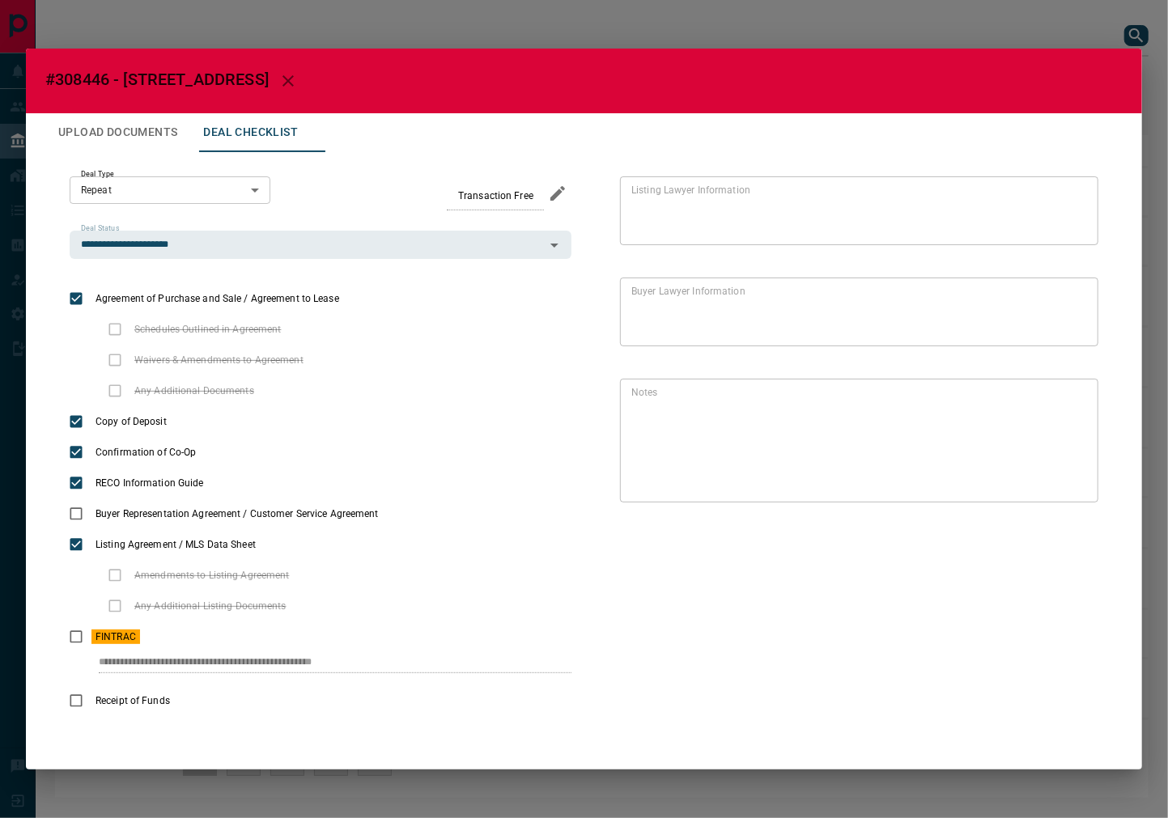
click at [308, 68] on button "button" at bounding box center [288, 81] width 39 height 39
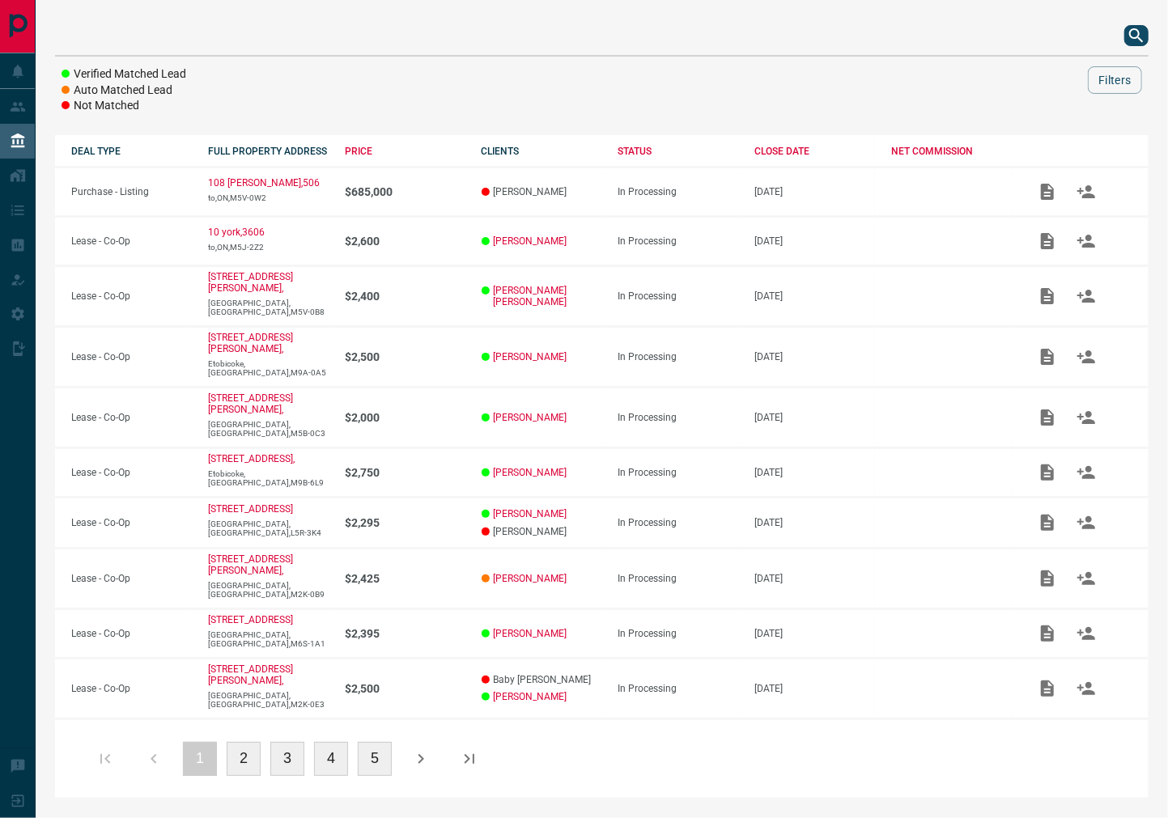
click at [1121, 41] on div at bounding box center [602, 35] width 1094 height 39
click at [1124, 40] on button "search button" at bounding box center [1136, 35] width 24 height 21
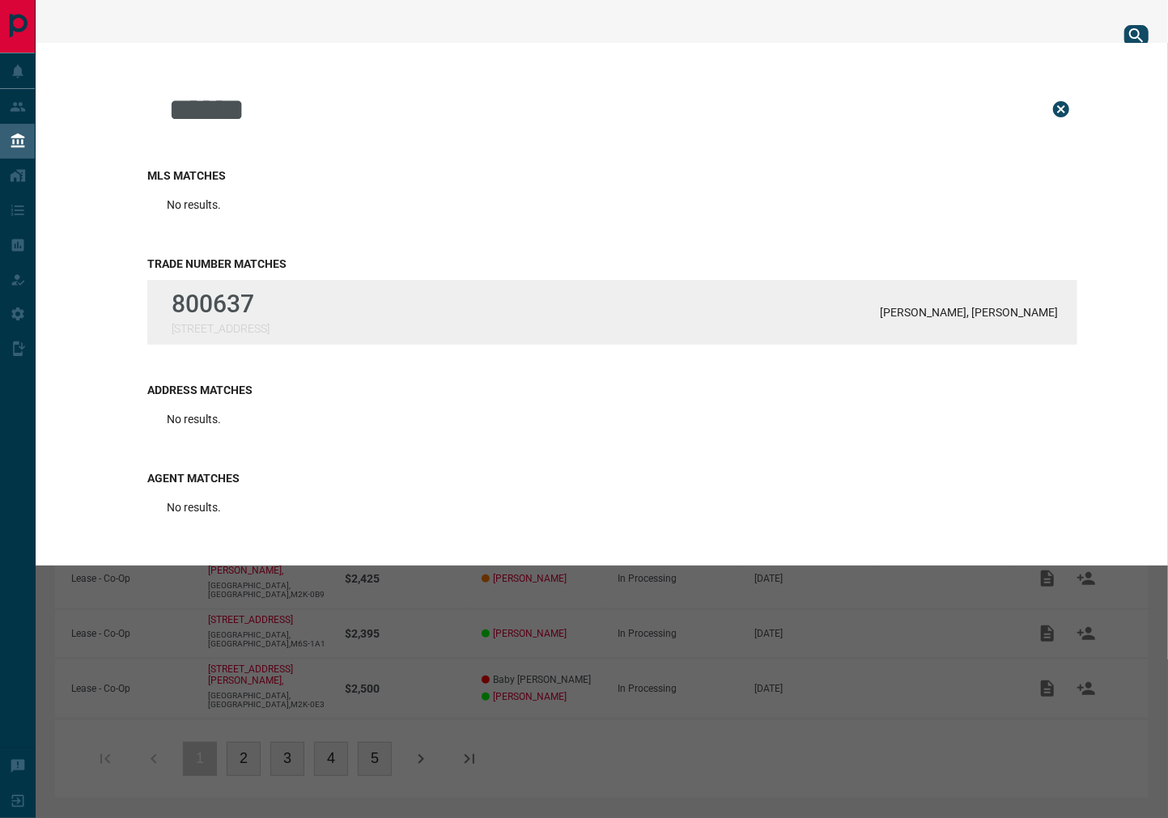
type input "******"
click at [334, 318] on div "800637 [STREET_ADDRESS][PERSON_NAME] Fridman" at bounding box center [612, 312] width 930 height 65
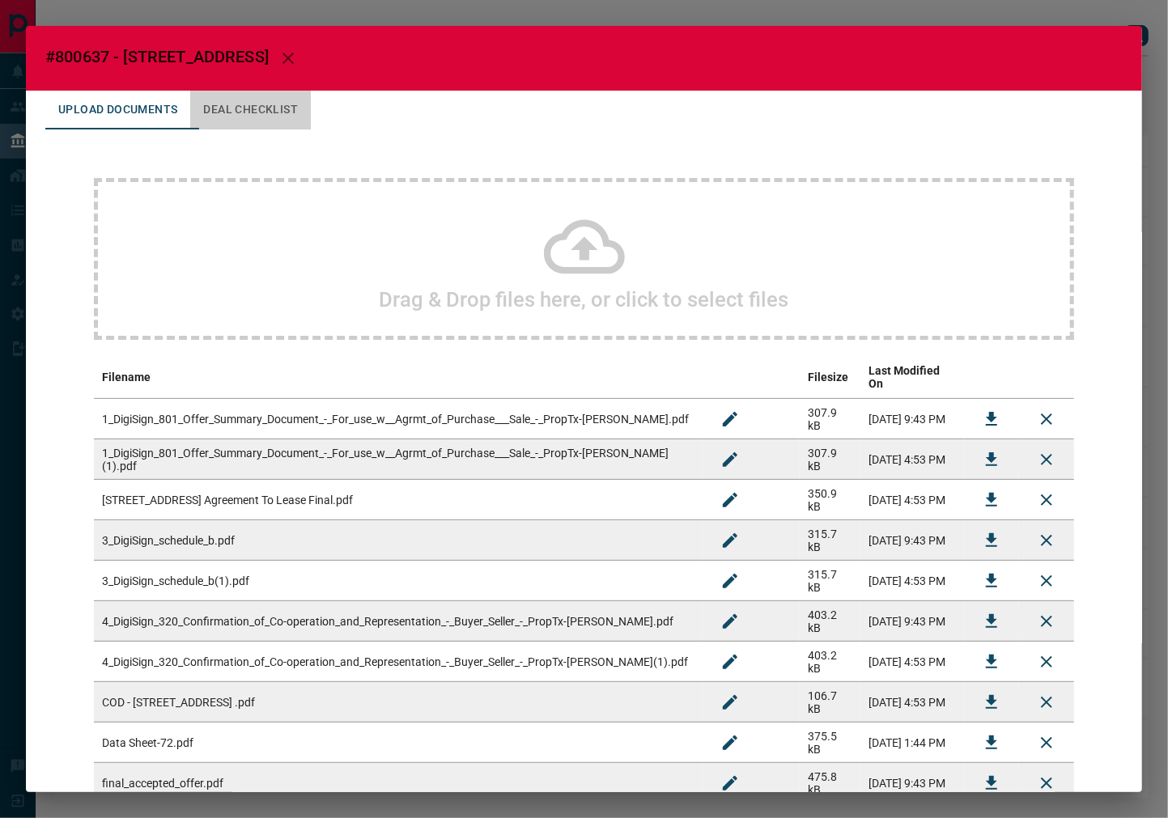
click at [244, 112] on button "Deal Checklist" at bounding box center [250, 110] width 121 height 39
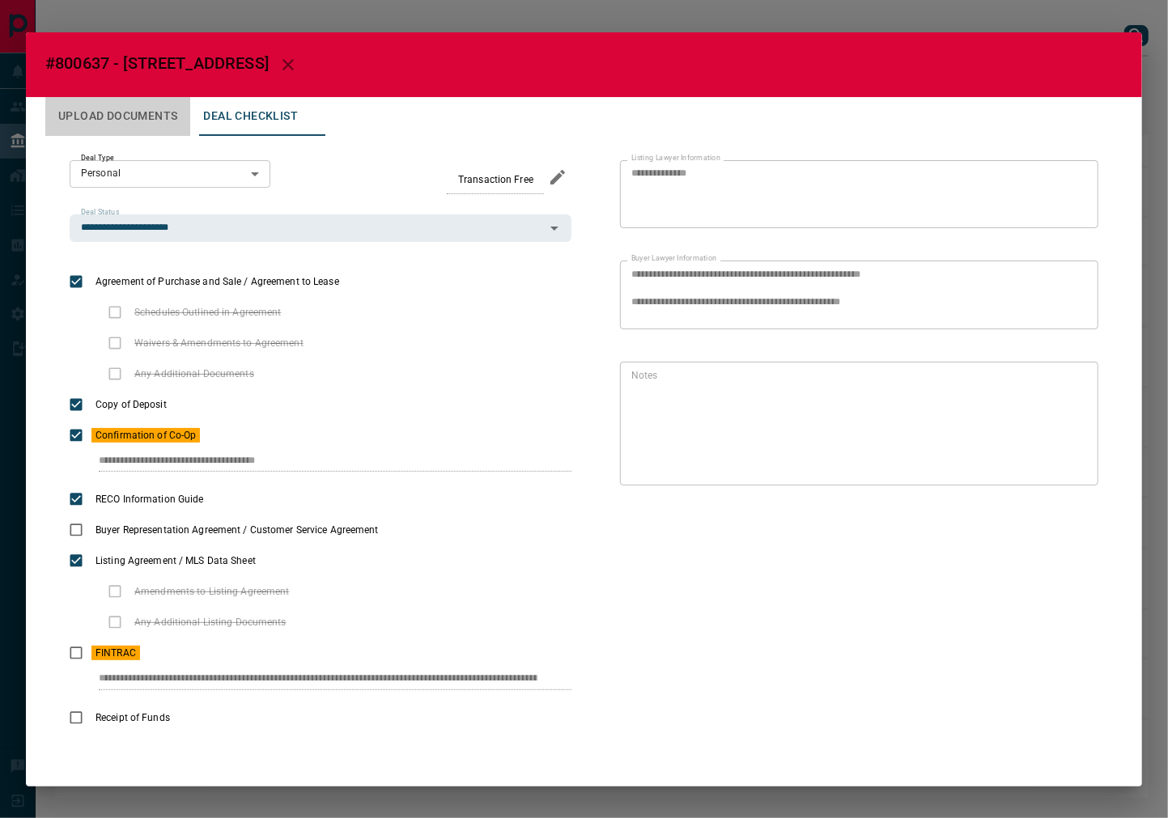
click at [163, 107] on button "Upload Documents" at bounding box center [117, 116] width 145 height 39
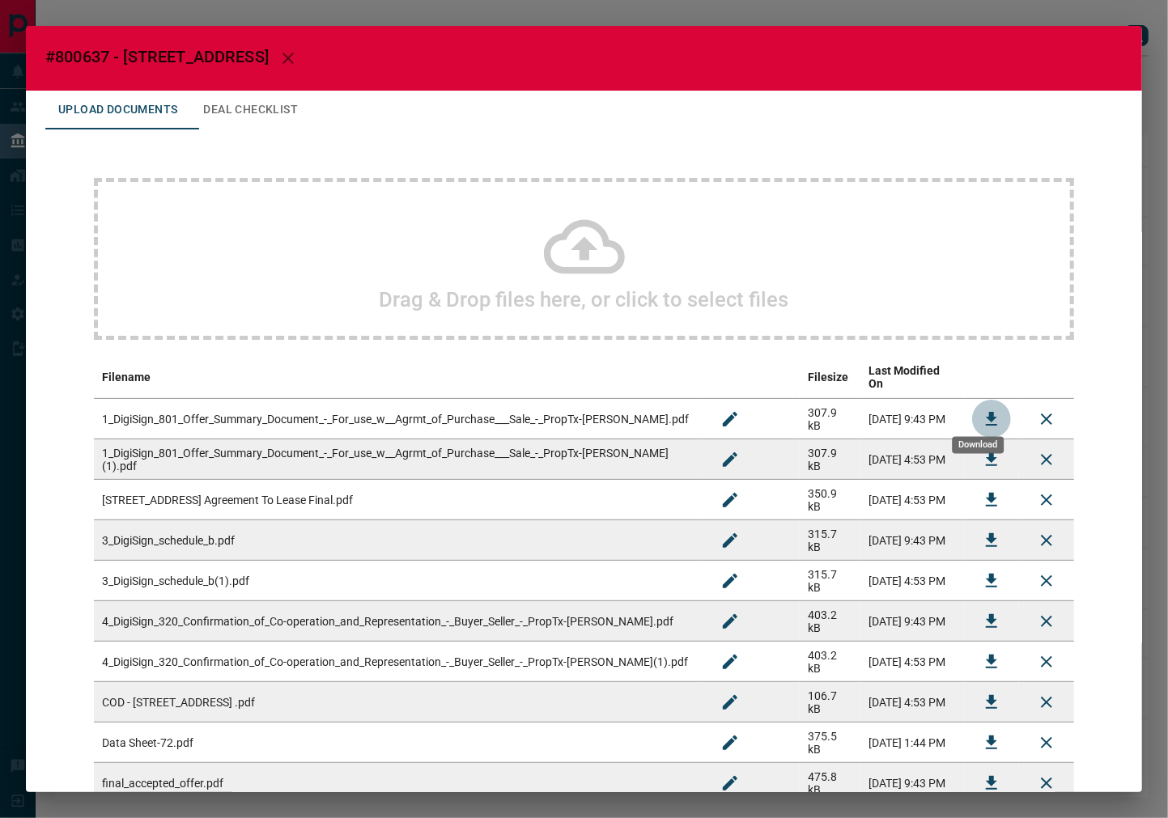
click at [982, 410] on icon "Download" at bounding box center [991, 419] width 19 height 19
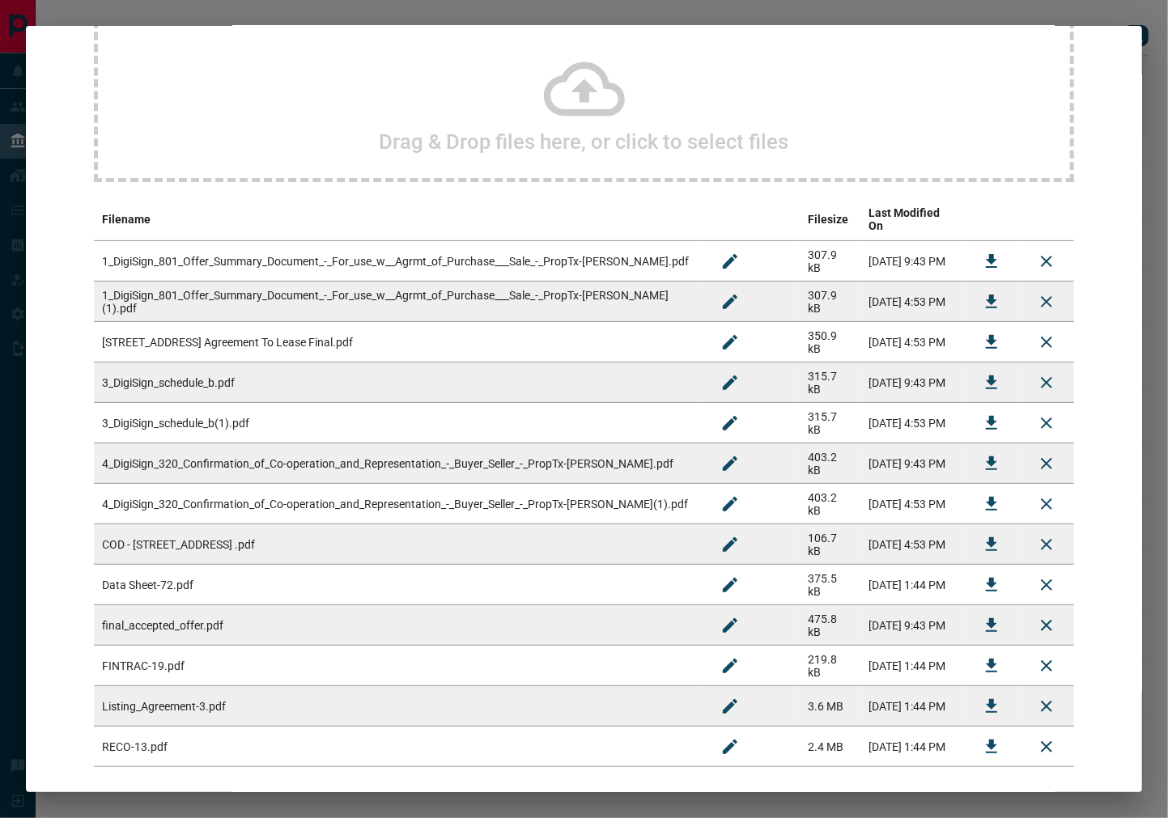
scroll to position [180, 0]
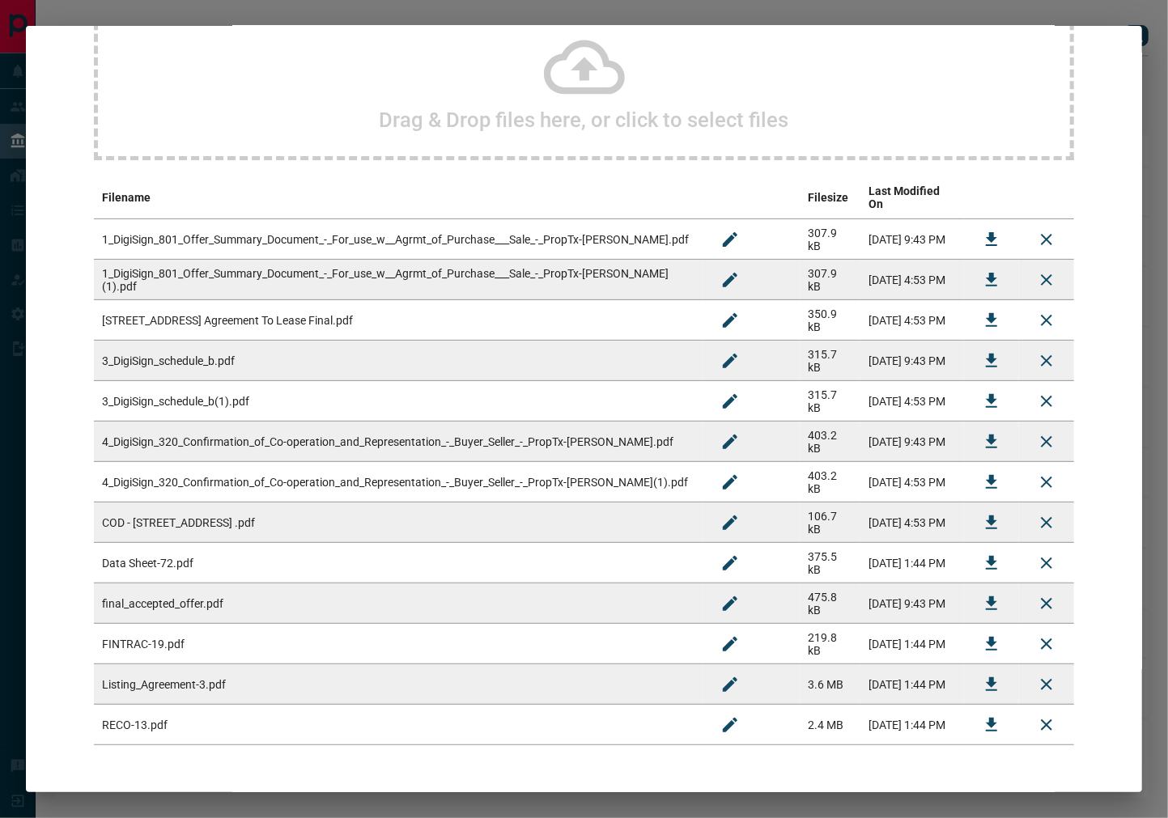
click at [986, 597] on icon "Download" at bounding box center [991, 604] width 11 height 14
click at [996, 666] on td at bounding box center [991, 685] width 55 height 40
click at [992, 665] on button "Download" at bounding box center [991, 684] width 39 height 39
click at [982, 432] on icon "Download" at bounding box center [991, 441] width 19 height 19
click at [972, 470] on button "Download" at bounding box center [991, 482] width 39 height 39
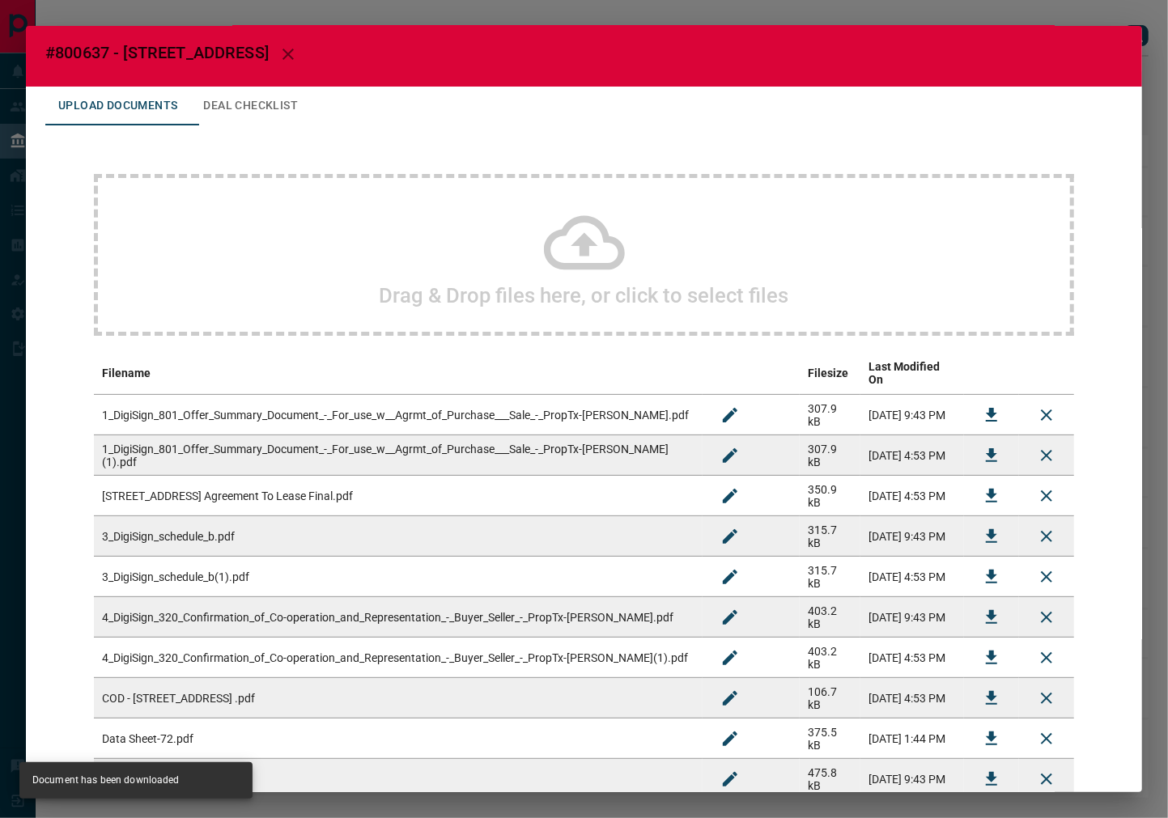
scroll to position [0, 0]
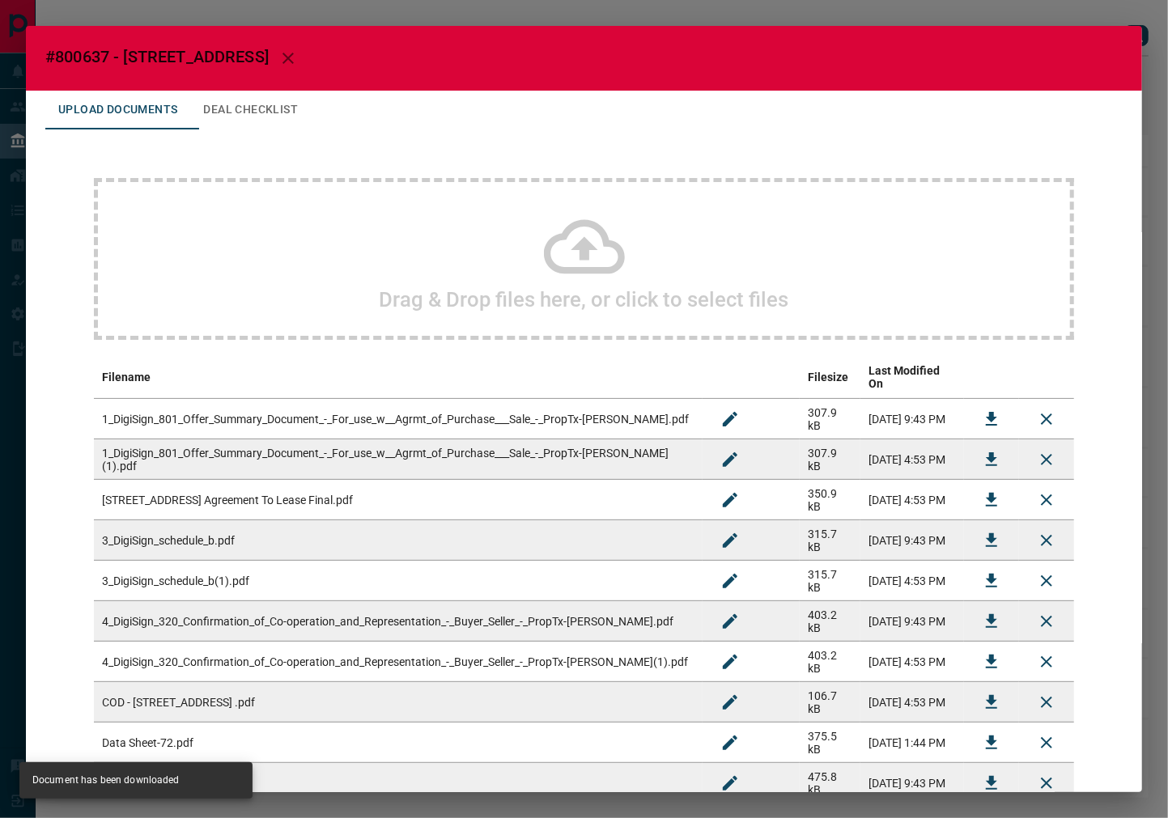
click at [311, 116] on button "Deal Checklist" at bounding box center [250, 110] width 121 height 39
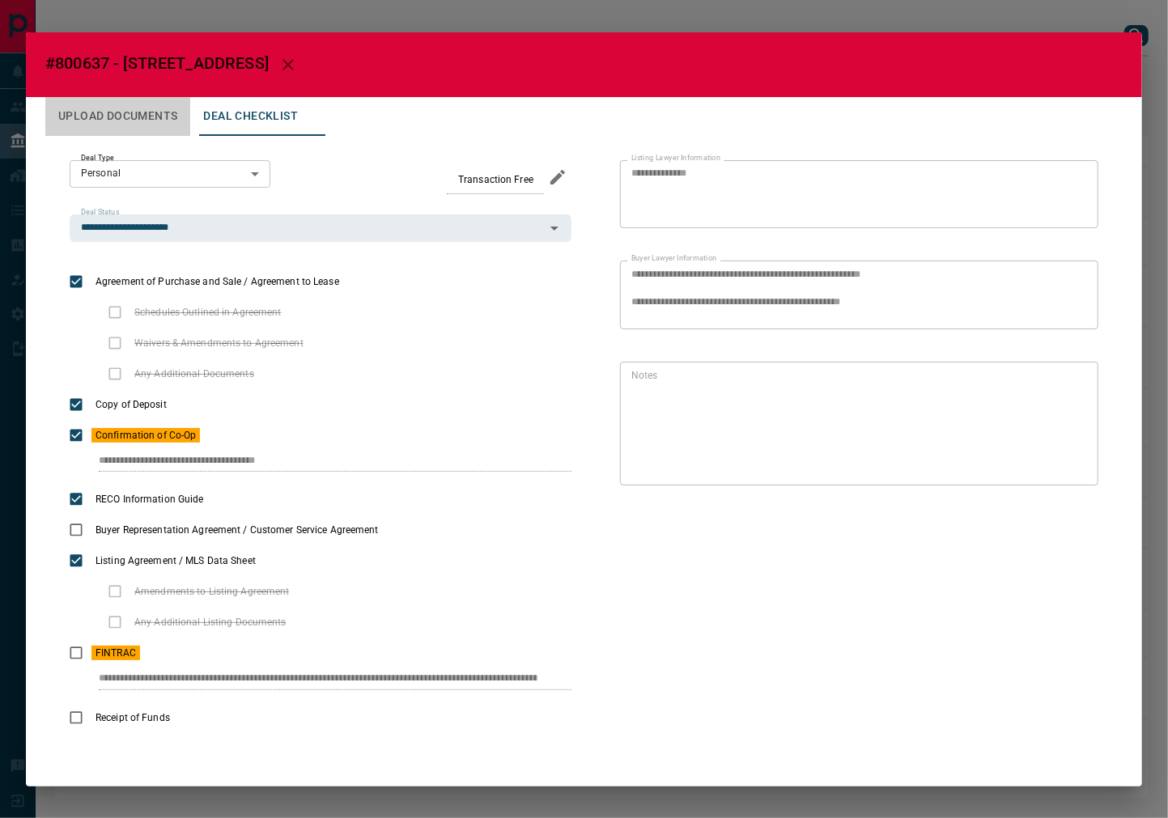
click at [130, 117] on button "Upload Documents" at bounding box center [117, 116] width 145 height 39
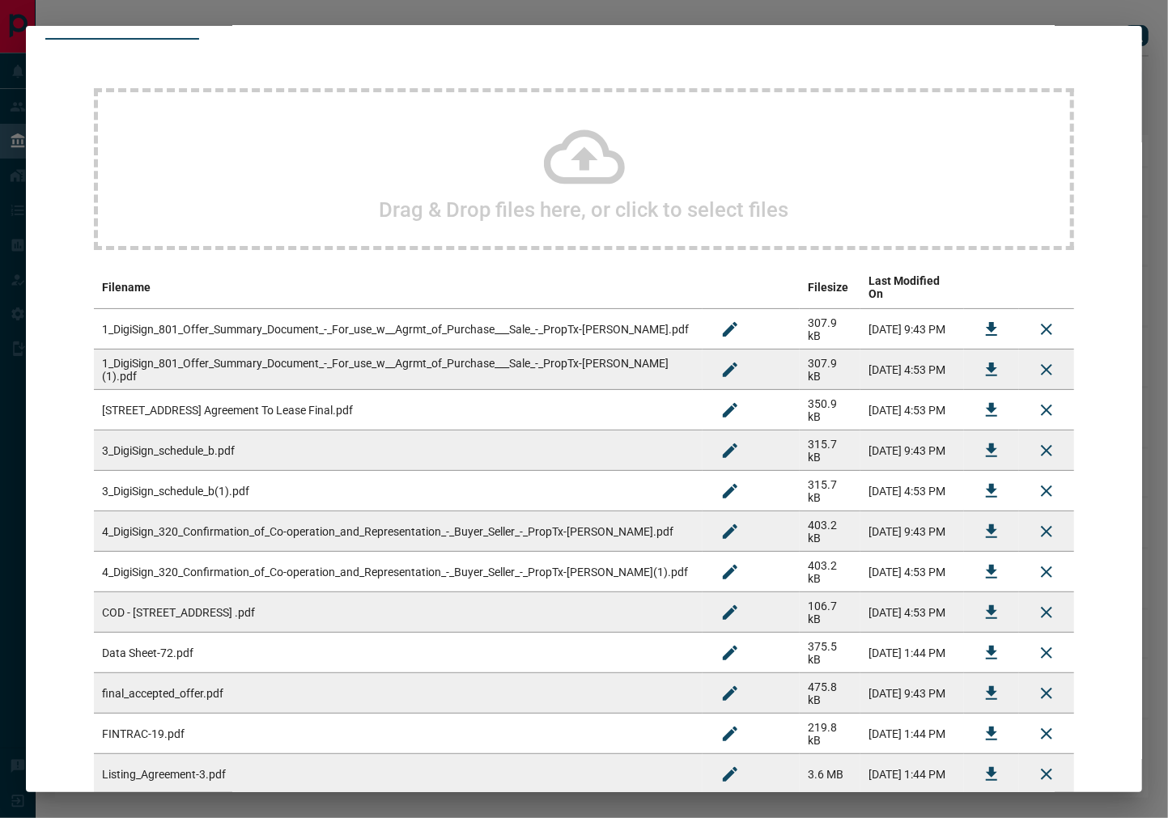
scroll to position [180, 0]
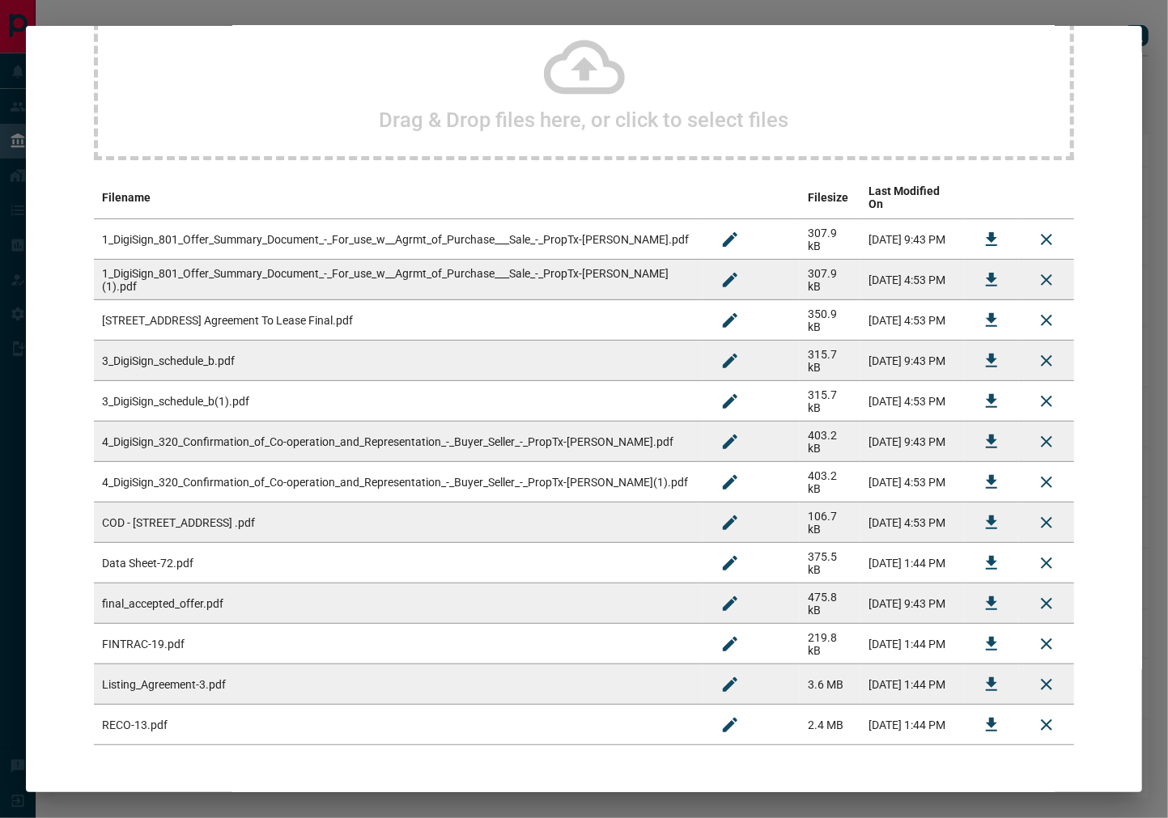
click at [986, 637] on icon "Download" at bounding box center [991, 644] width 11 height 14
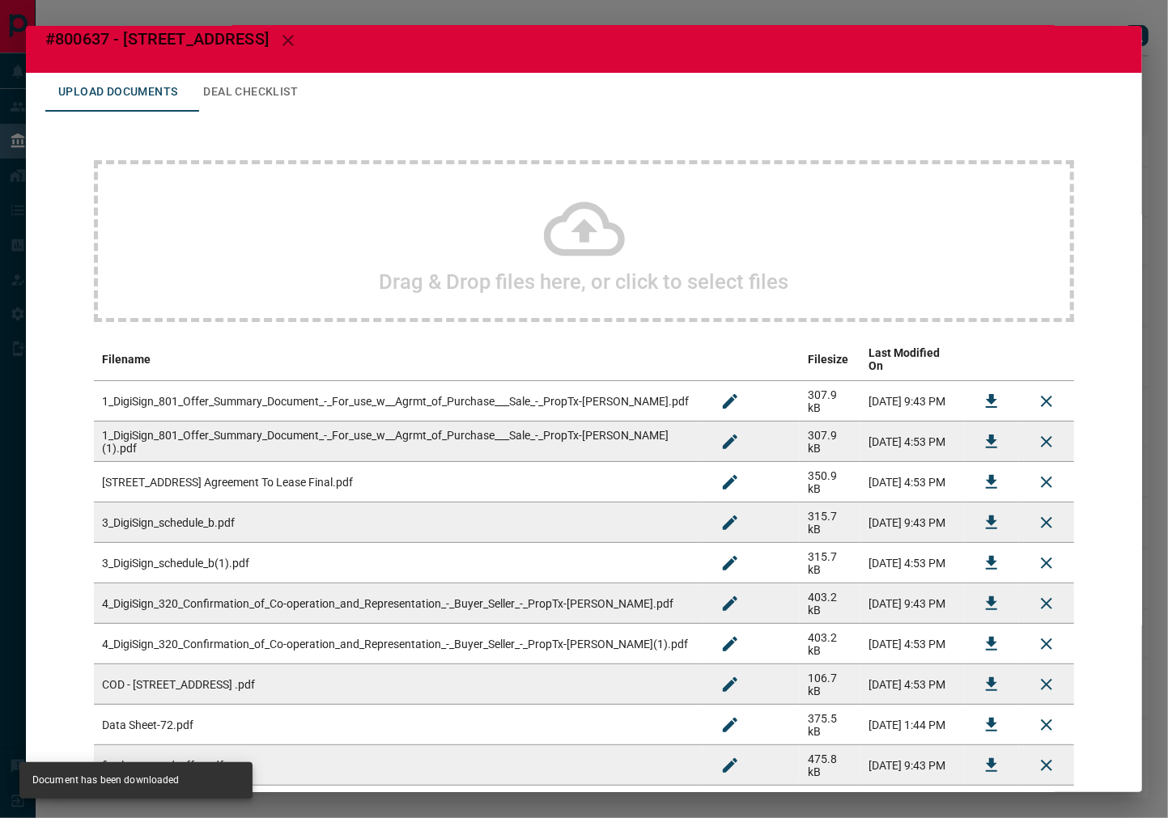
scroll to position [0, 0]
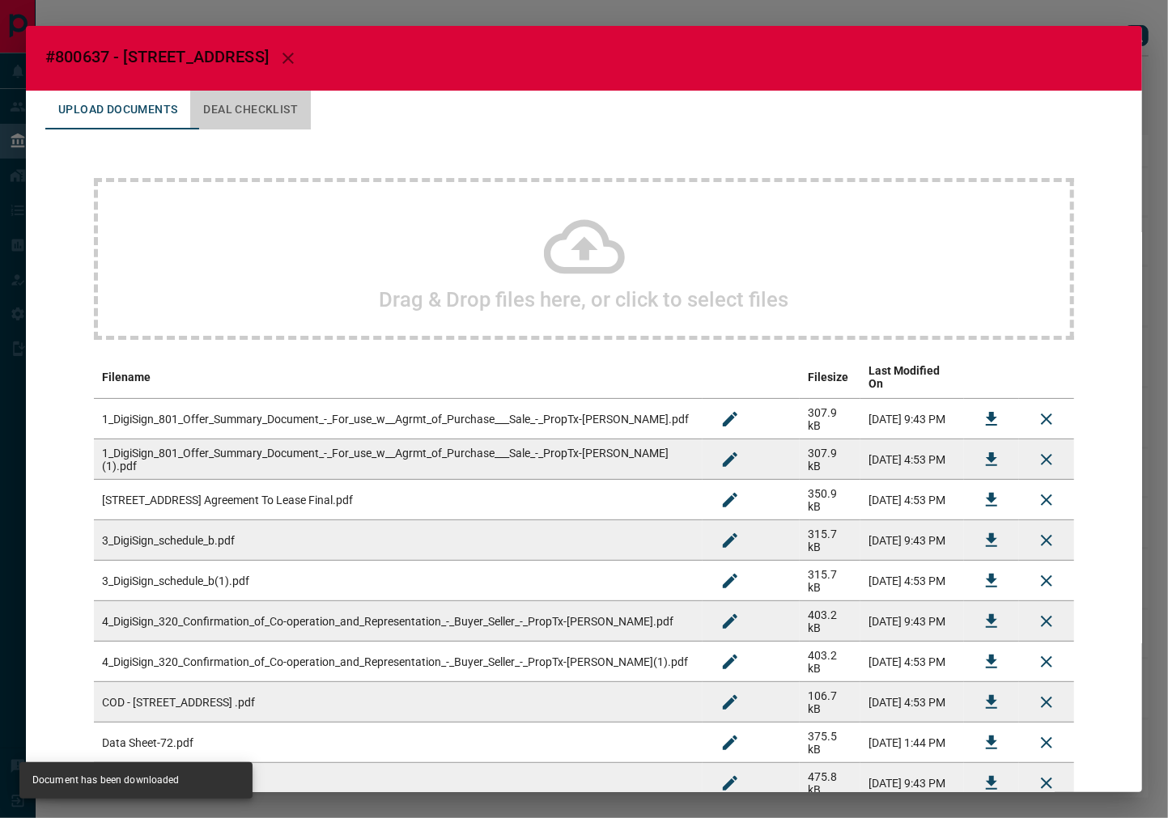
click at [239, 121] on button "Deal Checklist" at bounding box center [250, 110] width 121 height 39
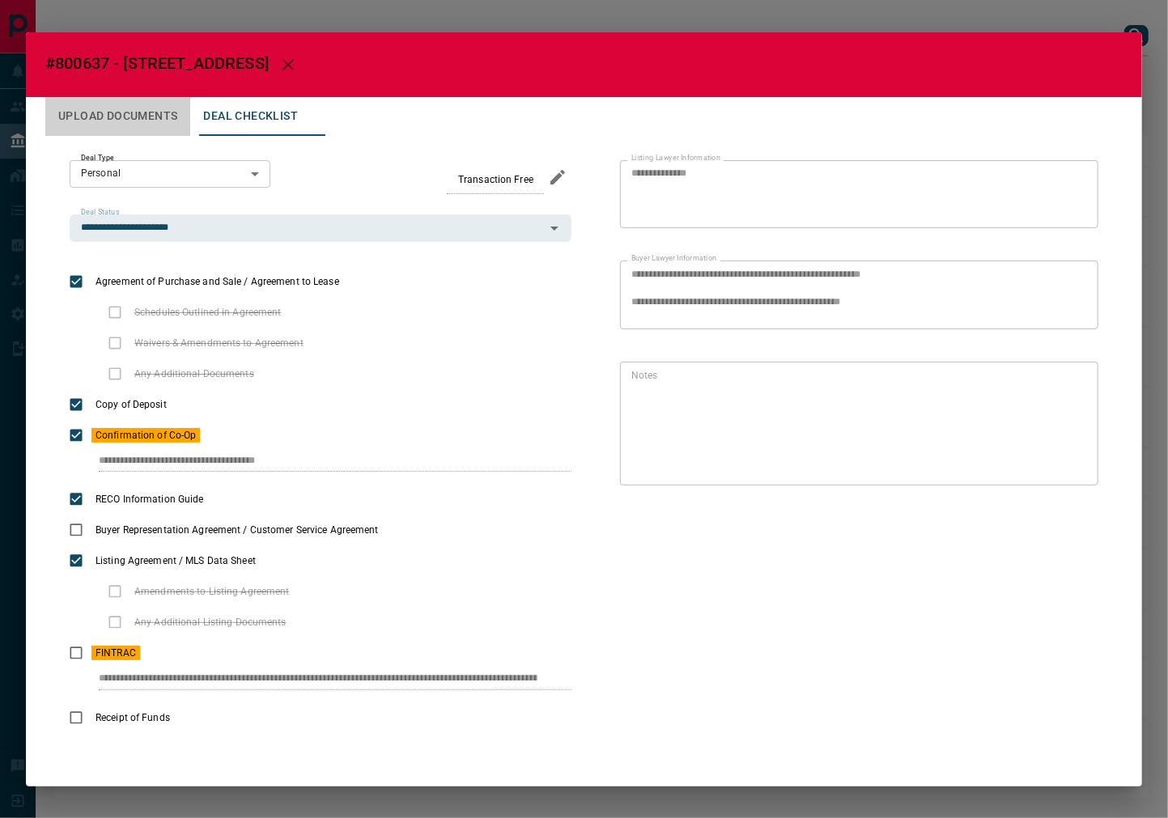
click at [155, 125] on button "Upload Documents" at bounding box center [117, 116] width 145 height 39
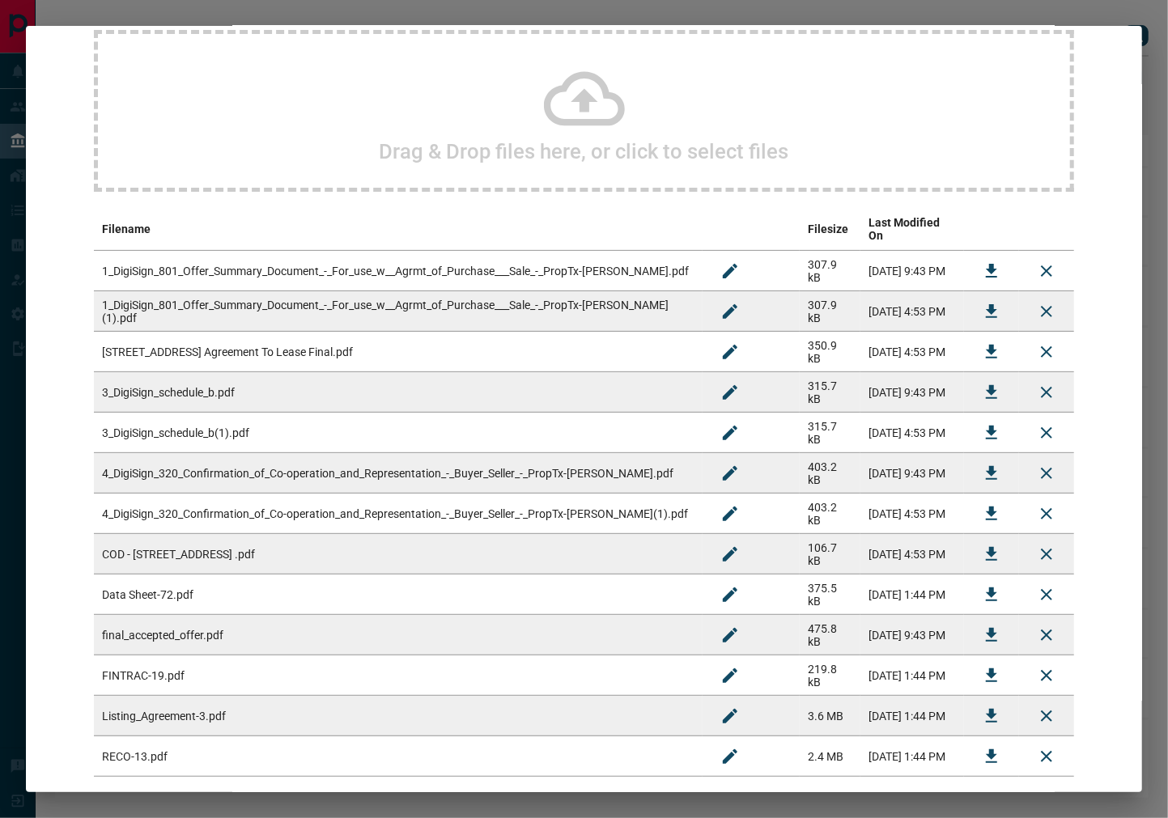
scroll to position [180, 0]
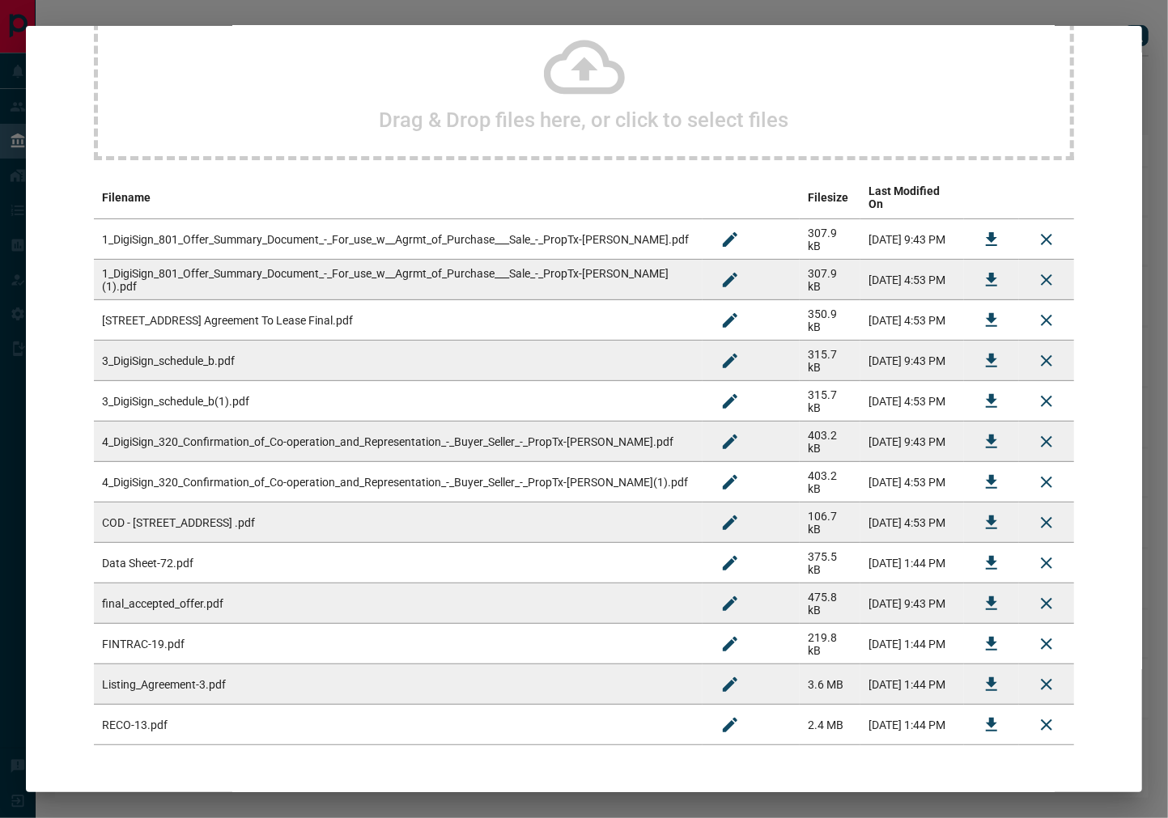
click at [990, 342] on button "Download" at bounding box center [991, 361] width 39 height 39
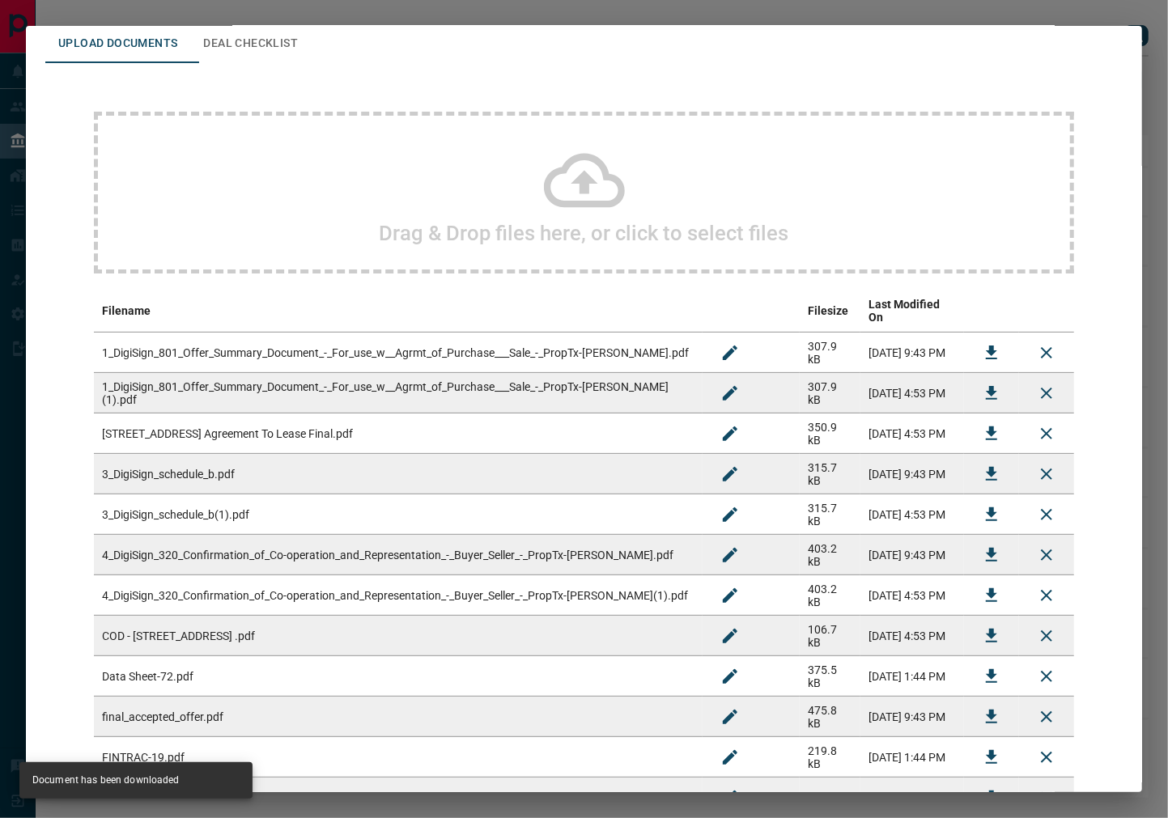
scroll to position [0, 0]
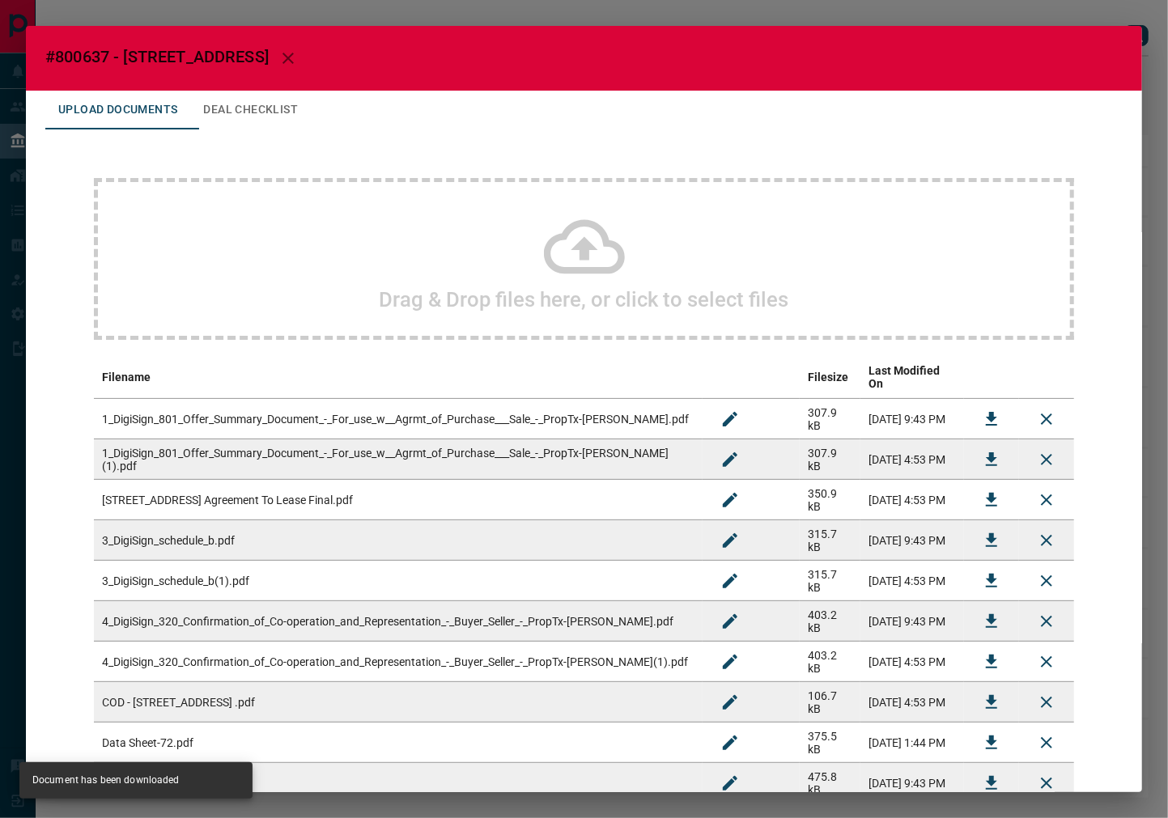
click at [296, 108] on button "Deal Checklist" at bounding box center [250, 110] width 121 height 39
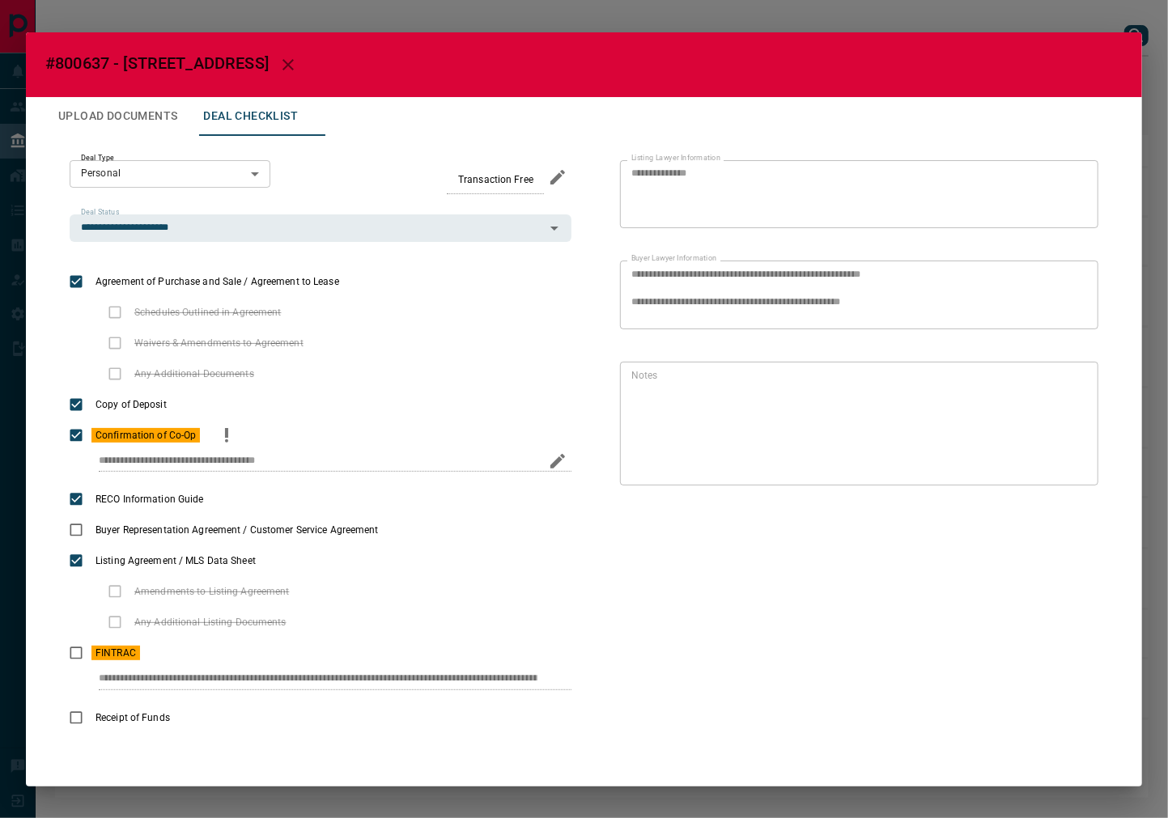
click at [387, 457] on div "**********" at bounding box center [321, 467] width 502 height 33
drag, startPoint x: 83, startPoint y: 684, endPoint x: 650, endPoint y: 681, distance: 567.4
click at [650, 681] on div "**********" at bounding box center [583, 447] width 1077 height 622
click at [144, 108] on button "Upload Documents" at bounding box center [117, 116] width 145 height 39
